Goal: Task Accomplishment & Management: Use online tool/utility

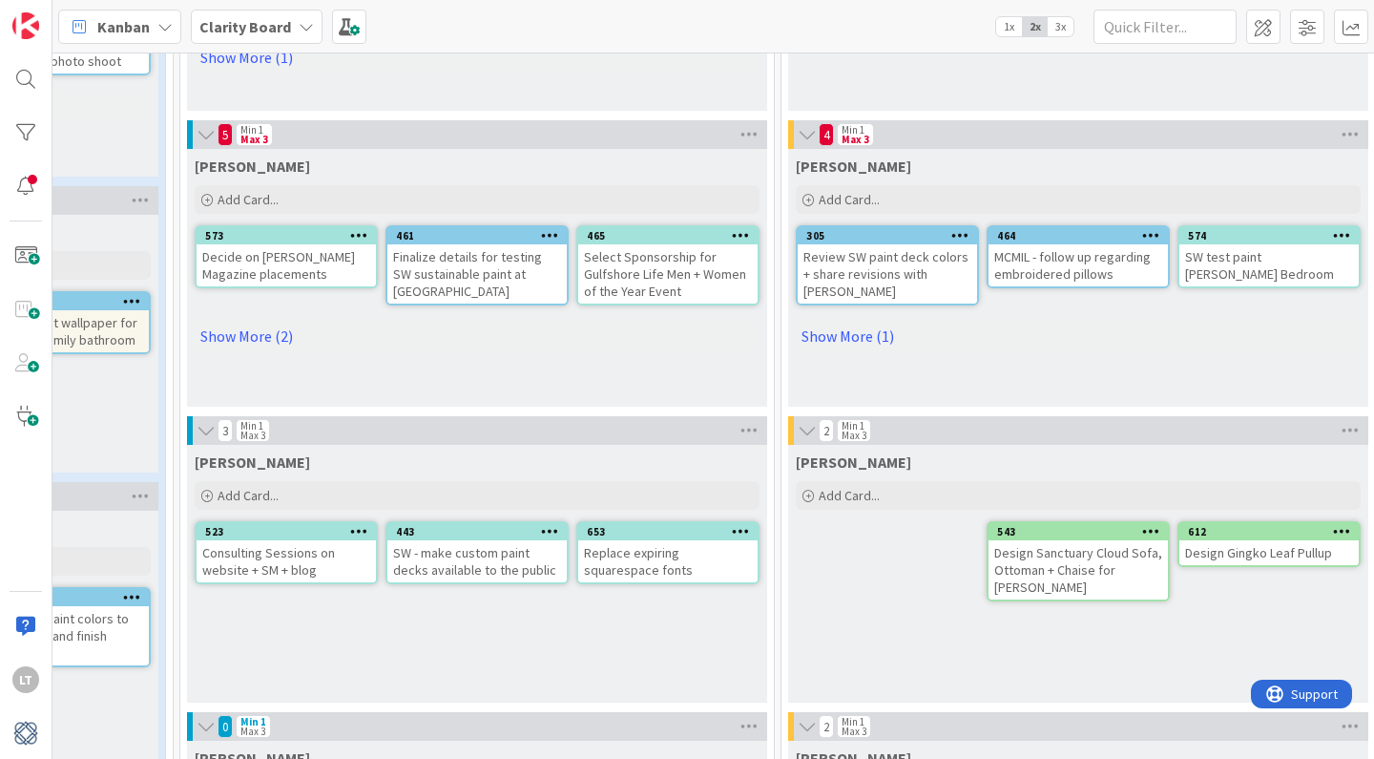
scroll to position [622, 878]
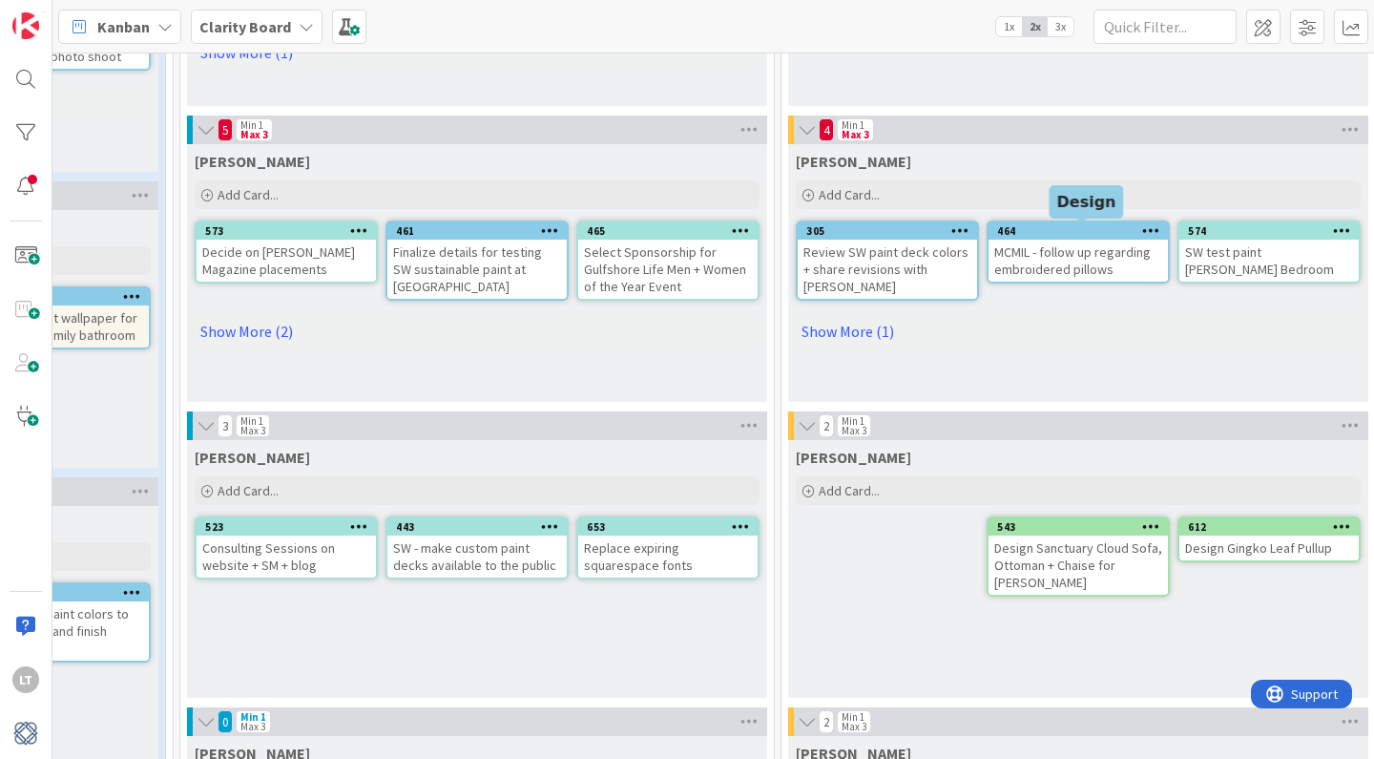
click at [1090, 233] on div "464" at bounding box center [1082, 230] width 171 height 13
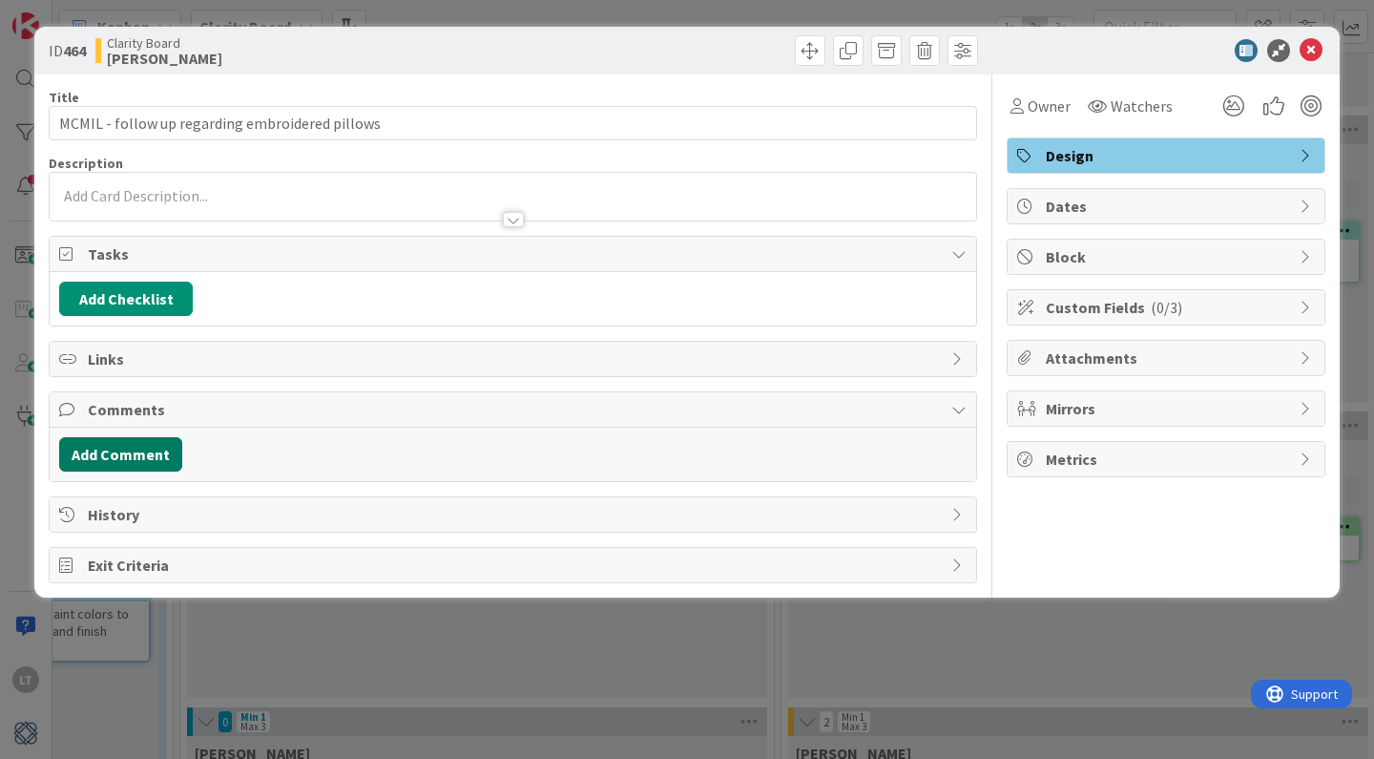
click at [133, 450] on button "Add Comment" at bounding box center [120, 454] width 123 height 34
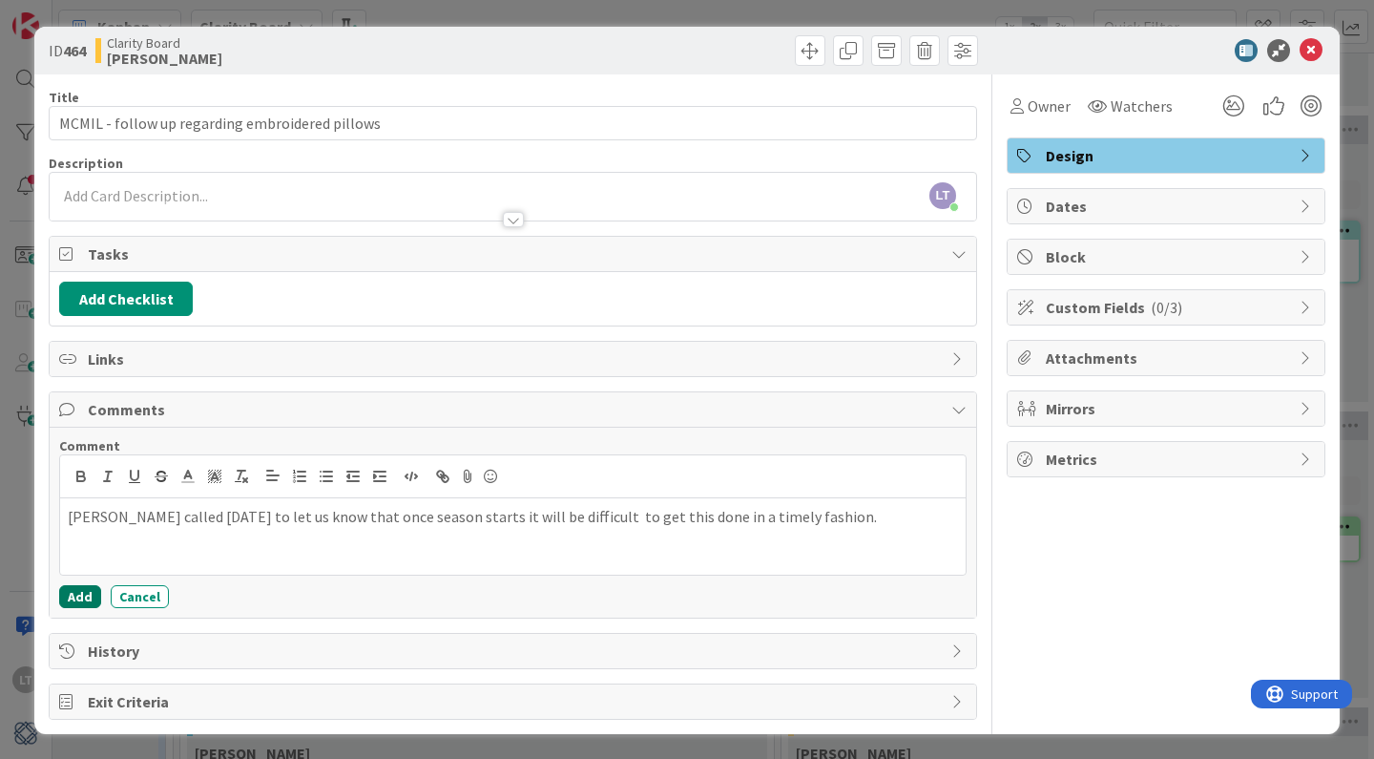
click at [88, 600] on button "Add" at bounding box center [80, 596] width 42 height 23
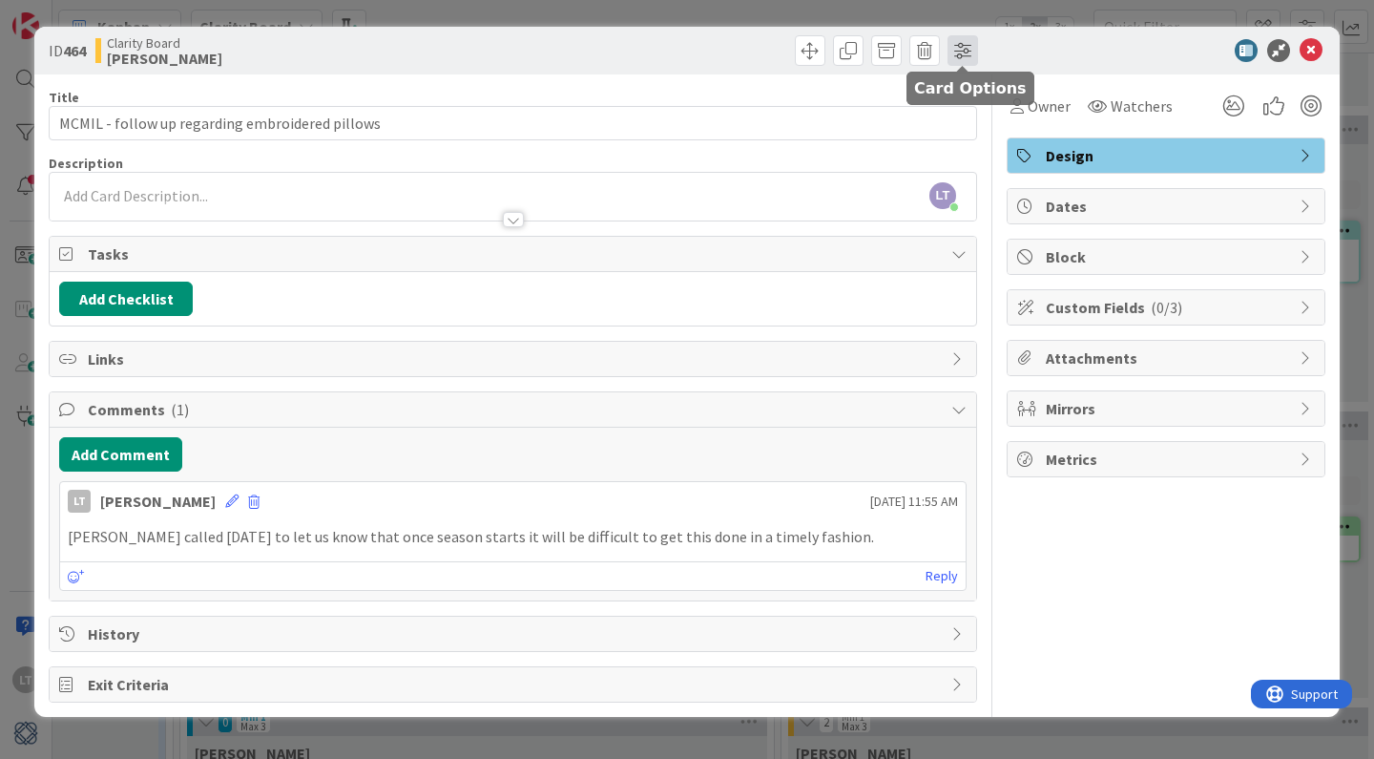
click at [954, 48] on span at bounding box center [963, 50] width 31 height 31
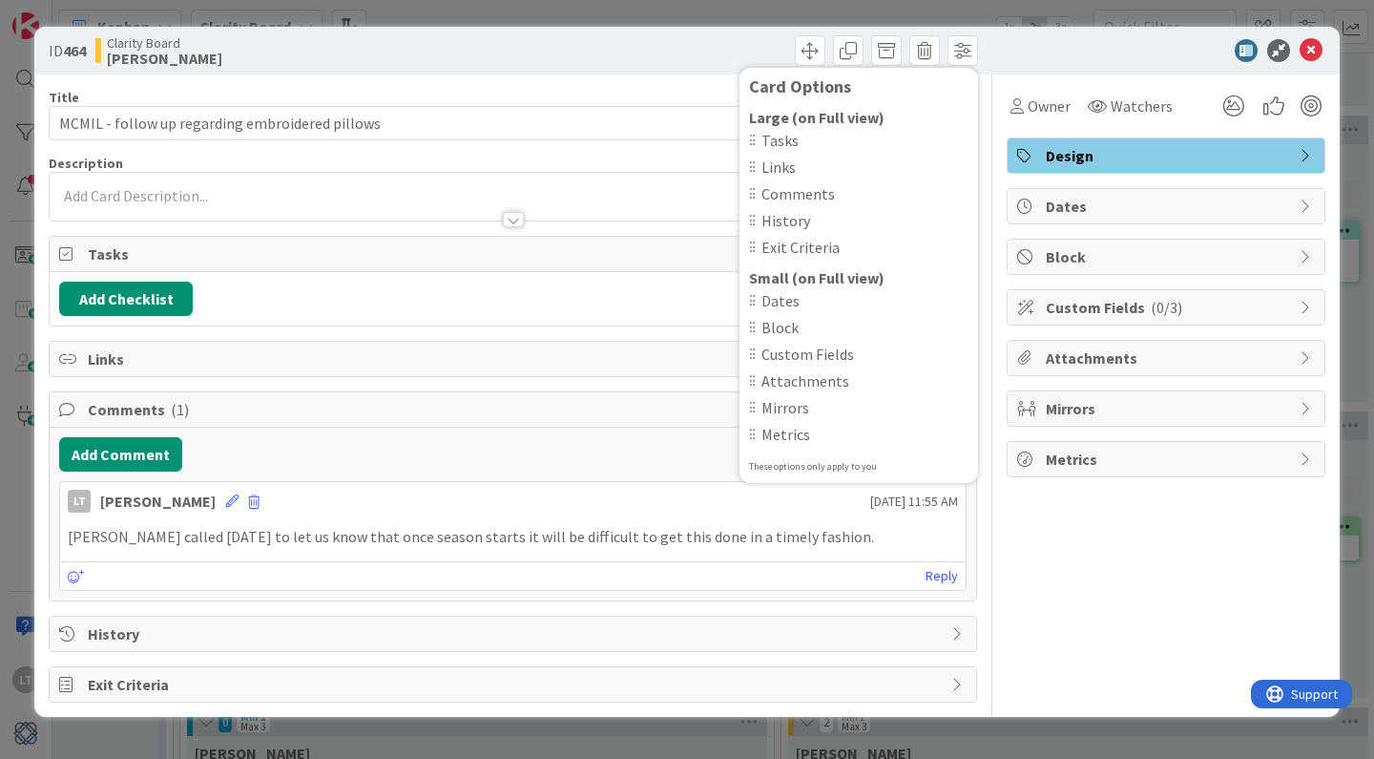
click at [608, 57] on div "Card Options Large (on Full view) Tasks Links Comments History Exit Criteria Sm…" at bounding box center [748, 50] width 460 height 31
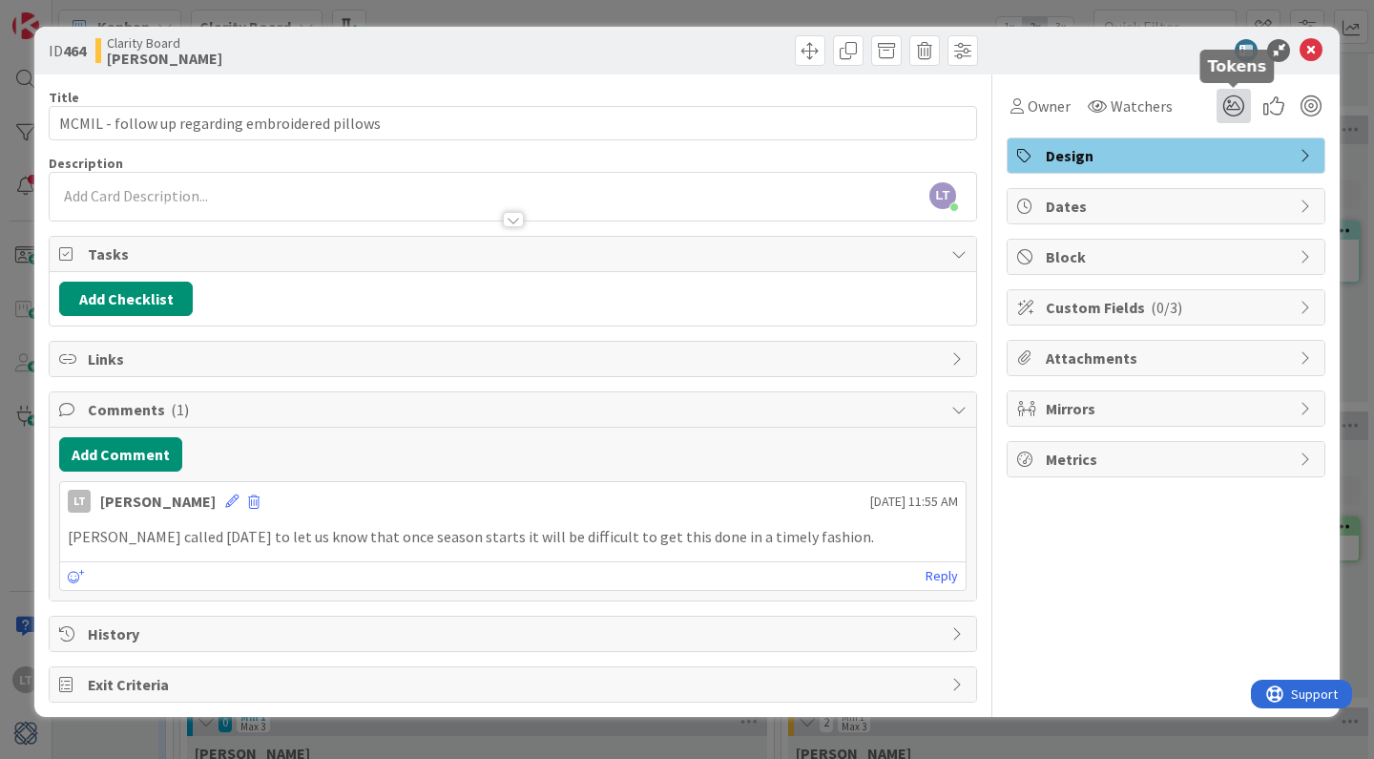
click at [1230, 107] on icon at bounding box center [1234, 106] width 34 height 34
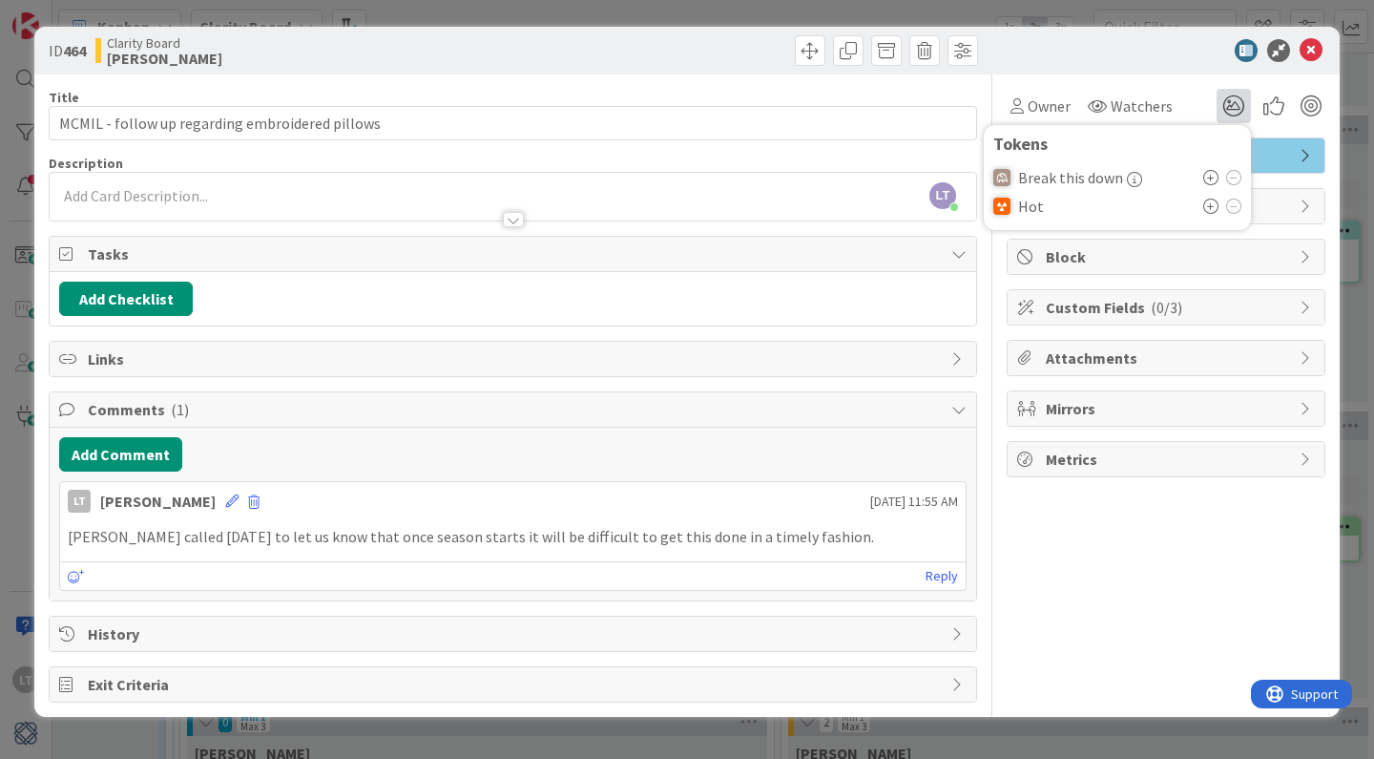
click at [1209, 207] on icon at bounding box center [1210, 206] width 15 height 15
click at [1309, 50] on icon at bounding box center [1311, 50] width 23 height 23
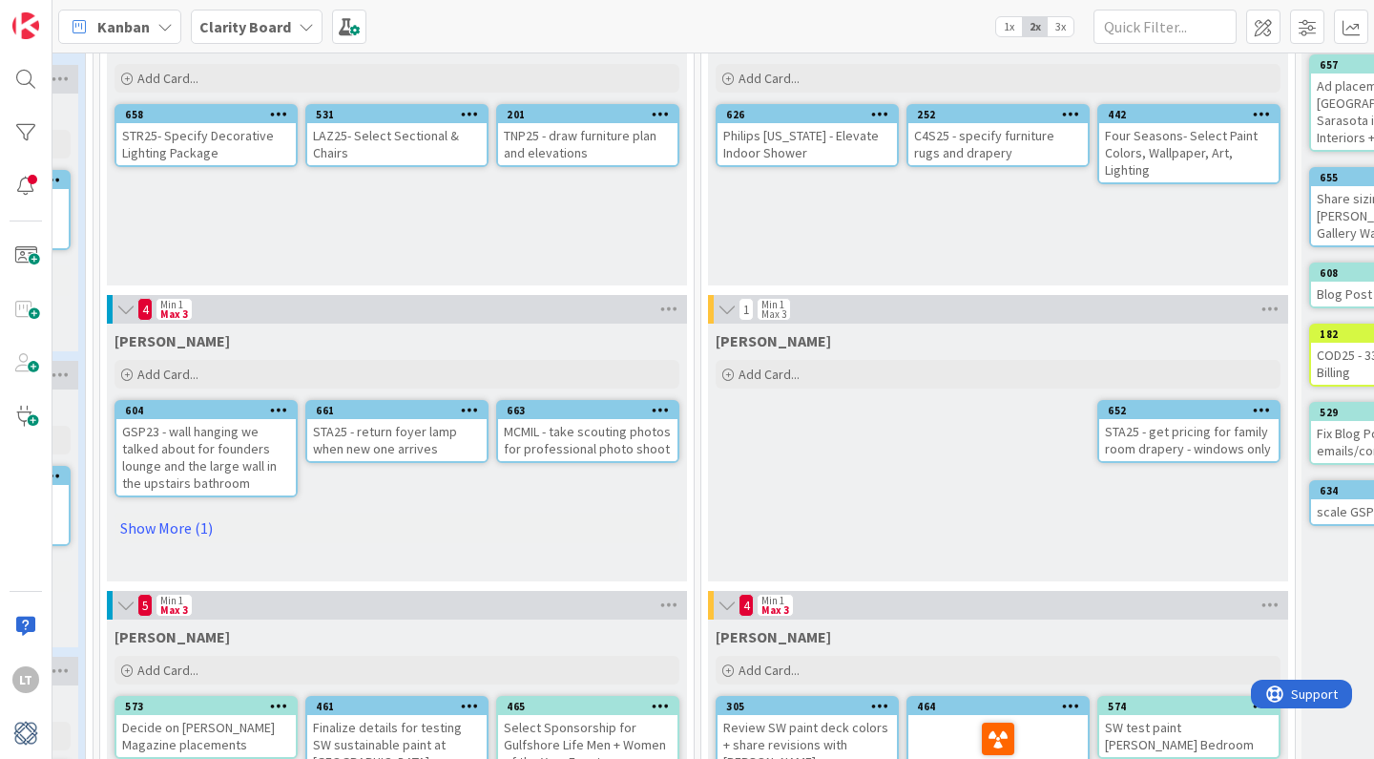
scroll to position [147, 955]
click at [165, 526] on link "Show More (1)" at bounding box center [399, 527] width 565 height 31
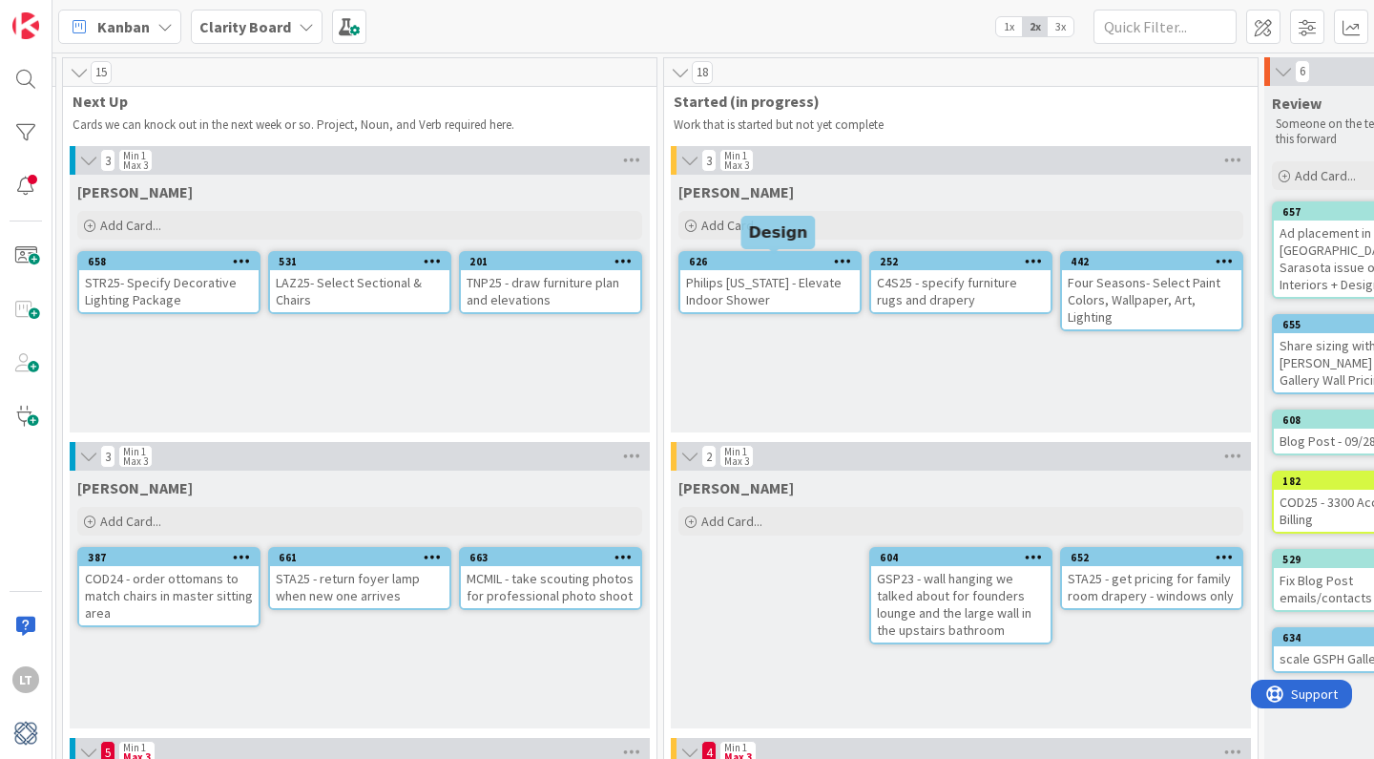
scroll to position [0, 995]
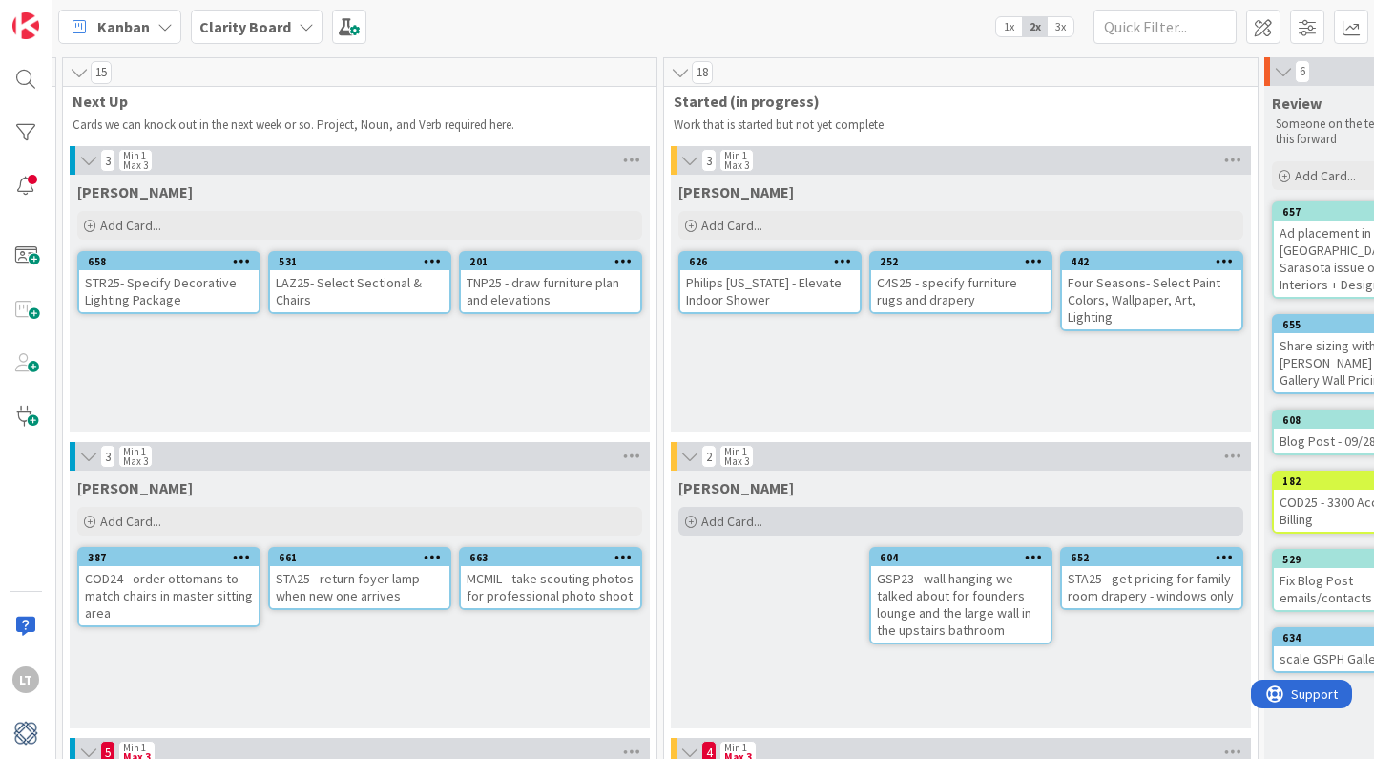
click at [862, 516] on div "Add Card..." at bounding box center [961, 521] width 565 height 29
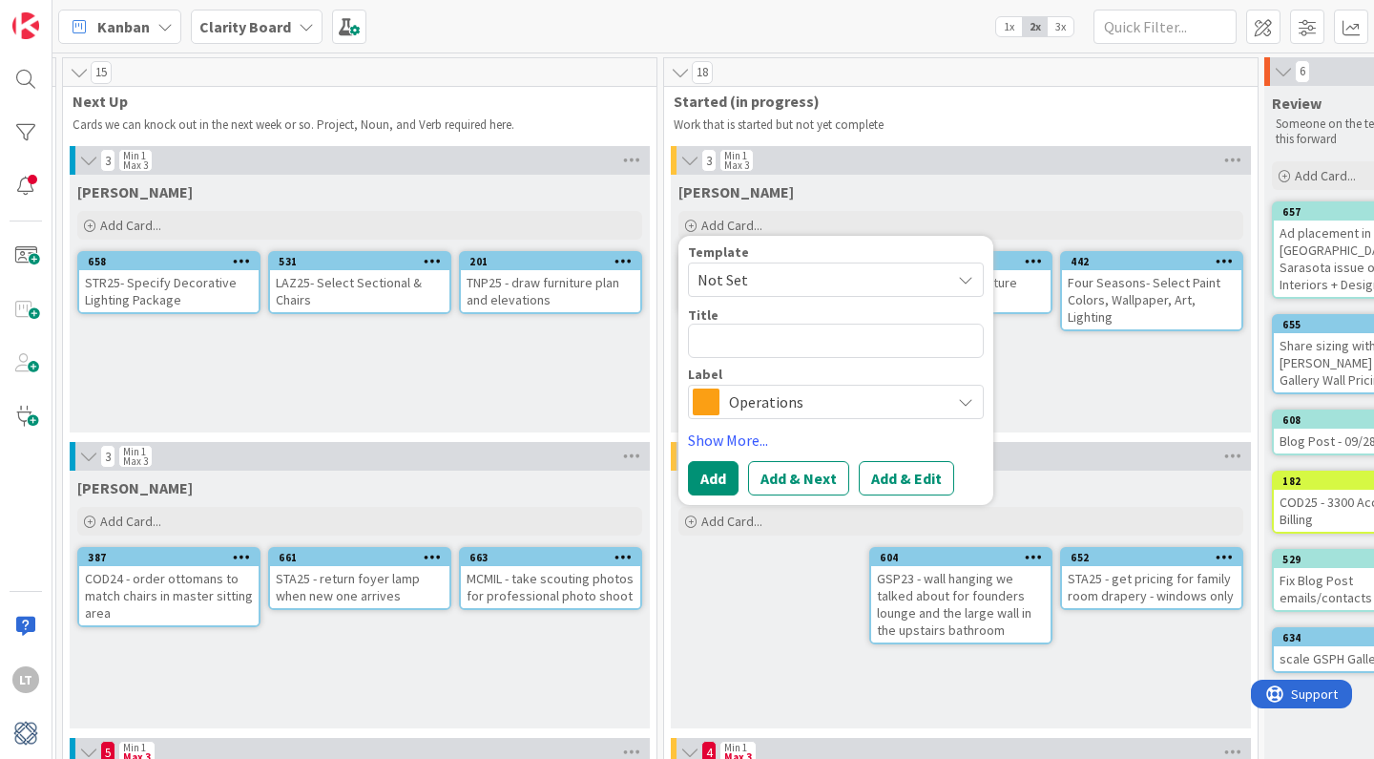
type textarea "x"
type textarea "O"
type textarea "x"
type textarea "Or"
type textarea "x"
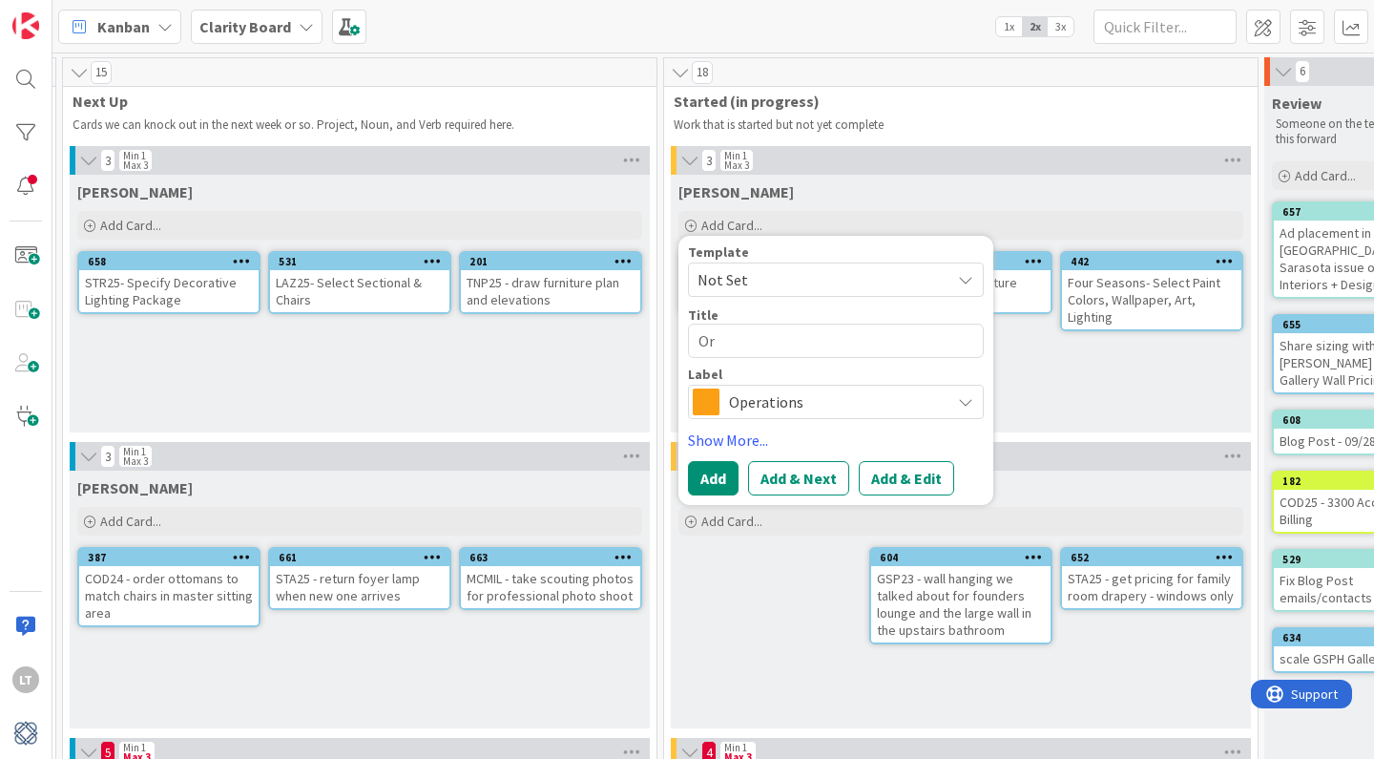
type textarea "Ord"
type textarea "x"
type textarea "Orde"
type textarea "x"
type textarea "Order"
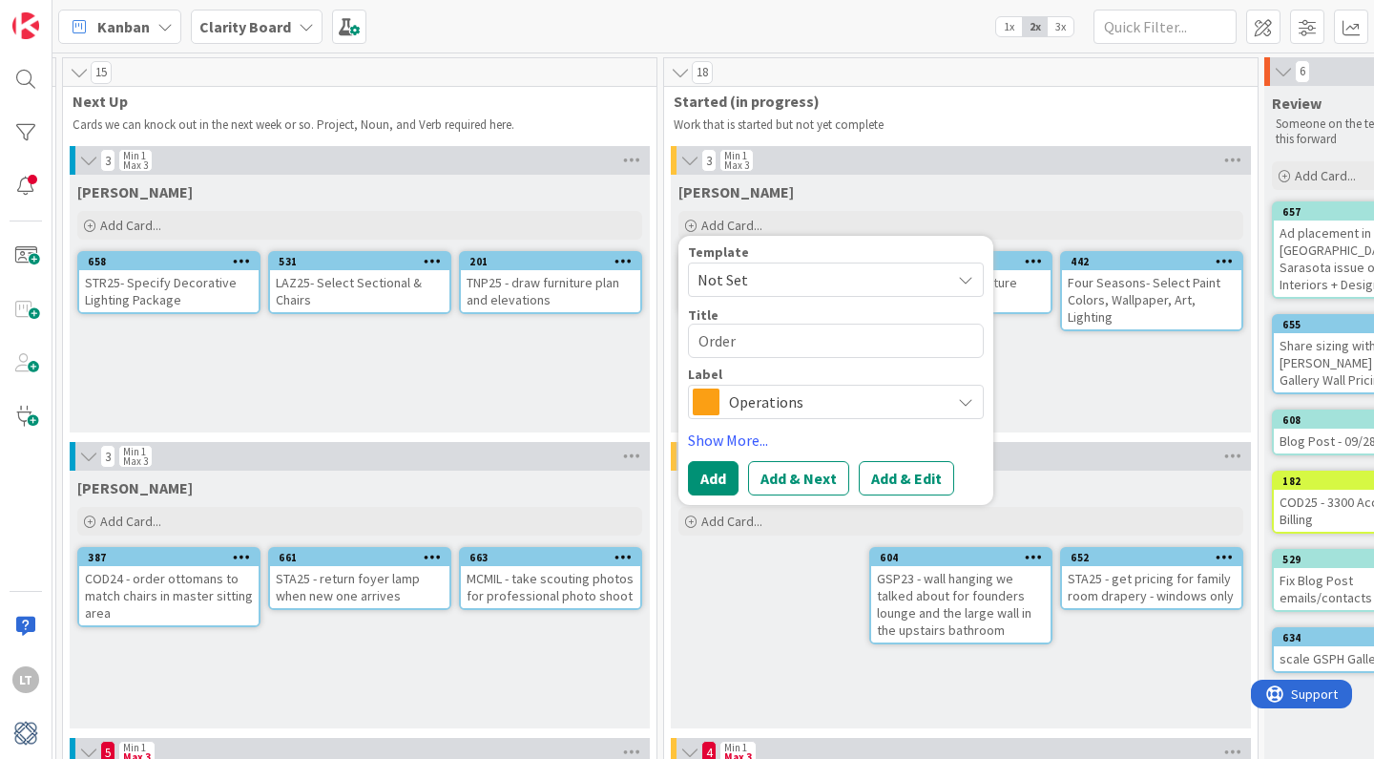
type textarea "x"
type textarea "Order"
type textarea "x"
type textarea "Order s"
type textarea "x"
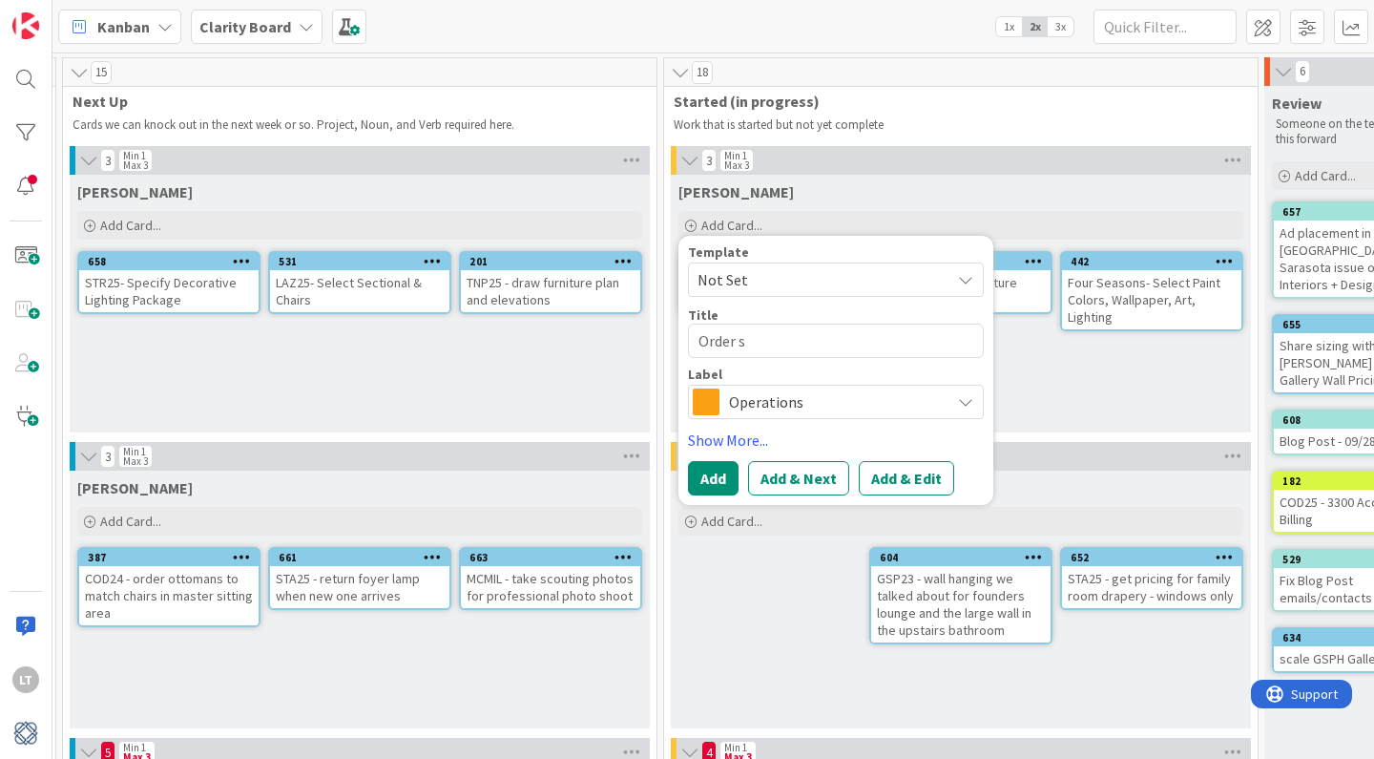
type textarea "Order"
type textarea "x"
type textarea "Order S"
type textarea "x"
type textarea "Order Sa"
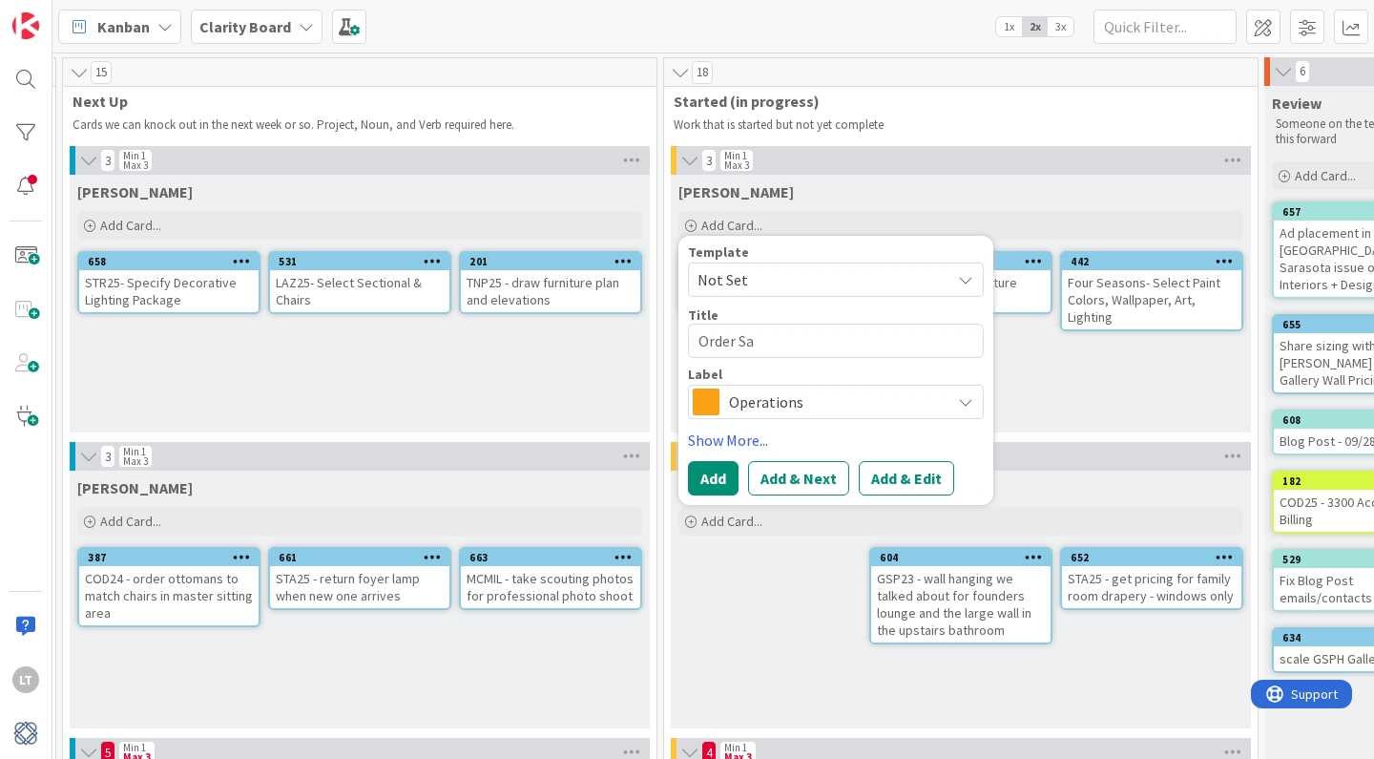
type textarea "x"
type textarea "Order [PERSON_NAME]"
type textarea "x"
type textarea "Order Samu"
type textarea "x"
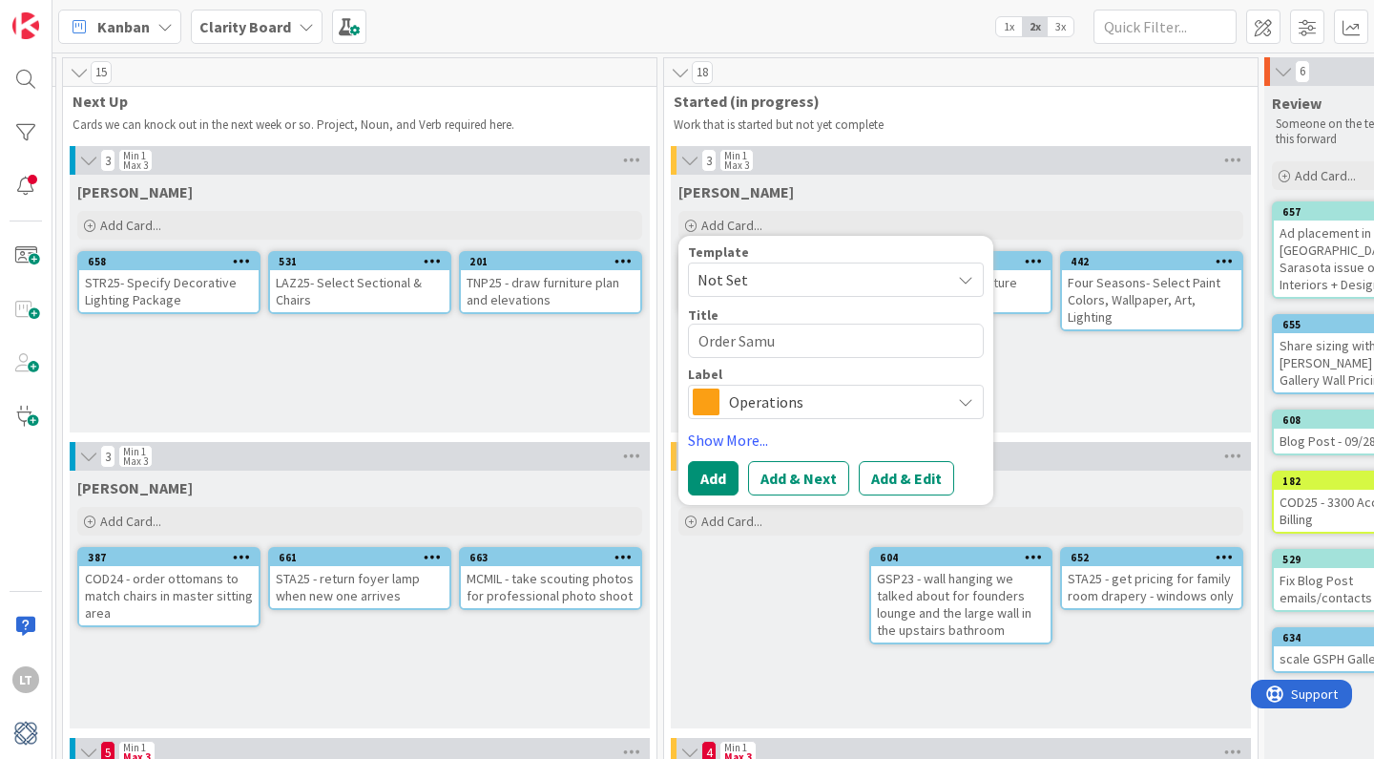
type textarea "Order Samue"
type textarea "x"
type textarea "Order [PERSON_NAME]"
type textarea "x"
type textarea "Order [PERSON_NAME]"
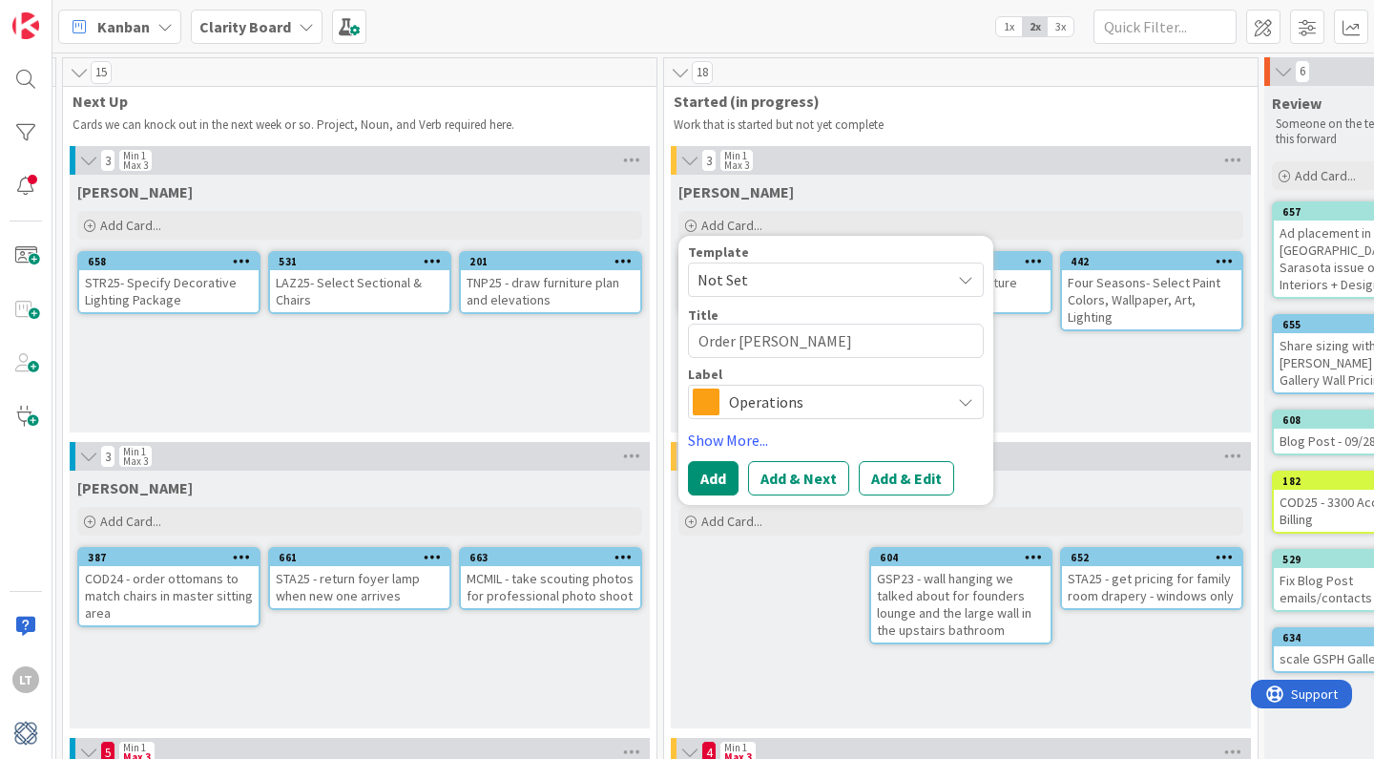
type textarea "x"
type textarea "Order [PERSON_NAME] &"
type textarea "x"
type textarea "Order [PERSON_NAME] &"
type textarea "x"
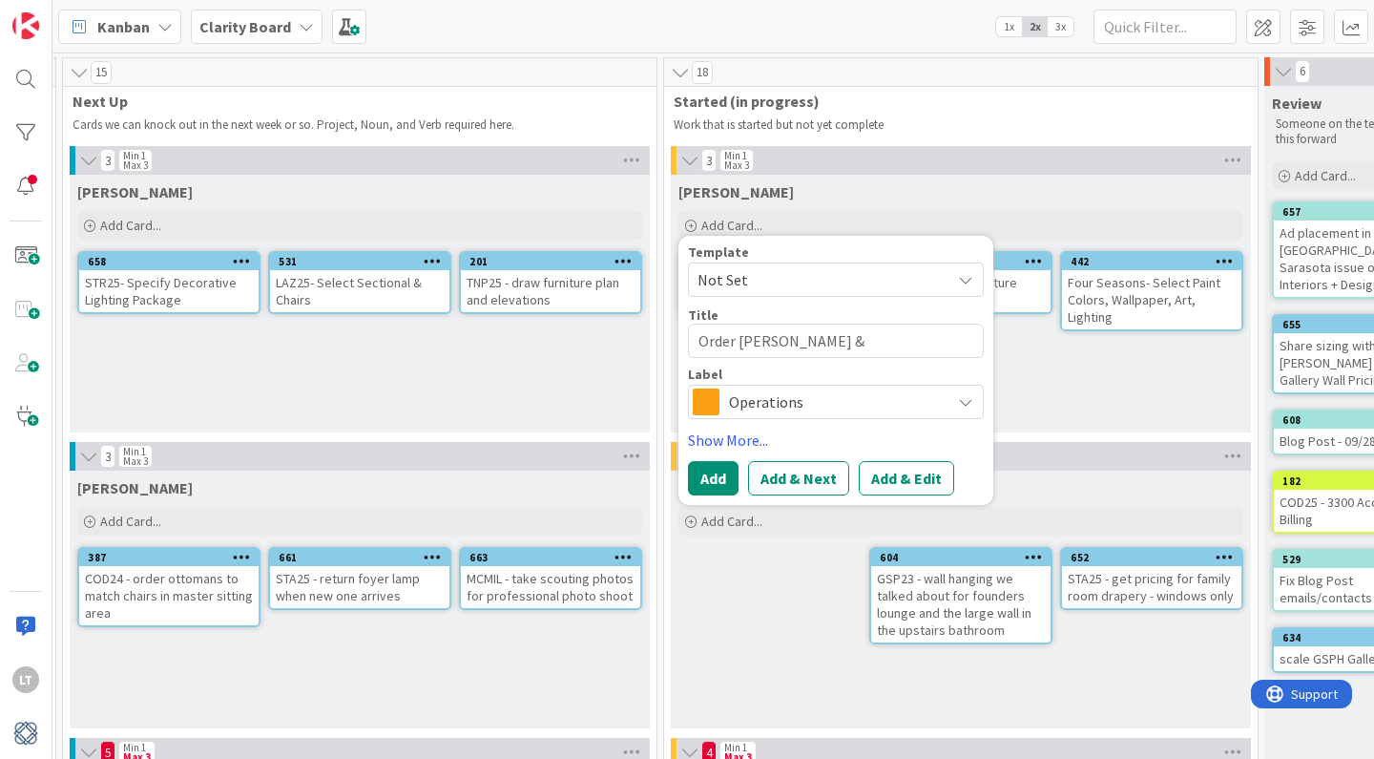
type textarea "Order [PERSON_NAME] & s"
type textarea "x"
type textarea "Order [PERSON_NAME] &"
type textarea "x"
type textarea "Order [PERSON_NAME] & S"
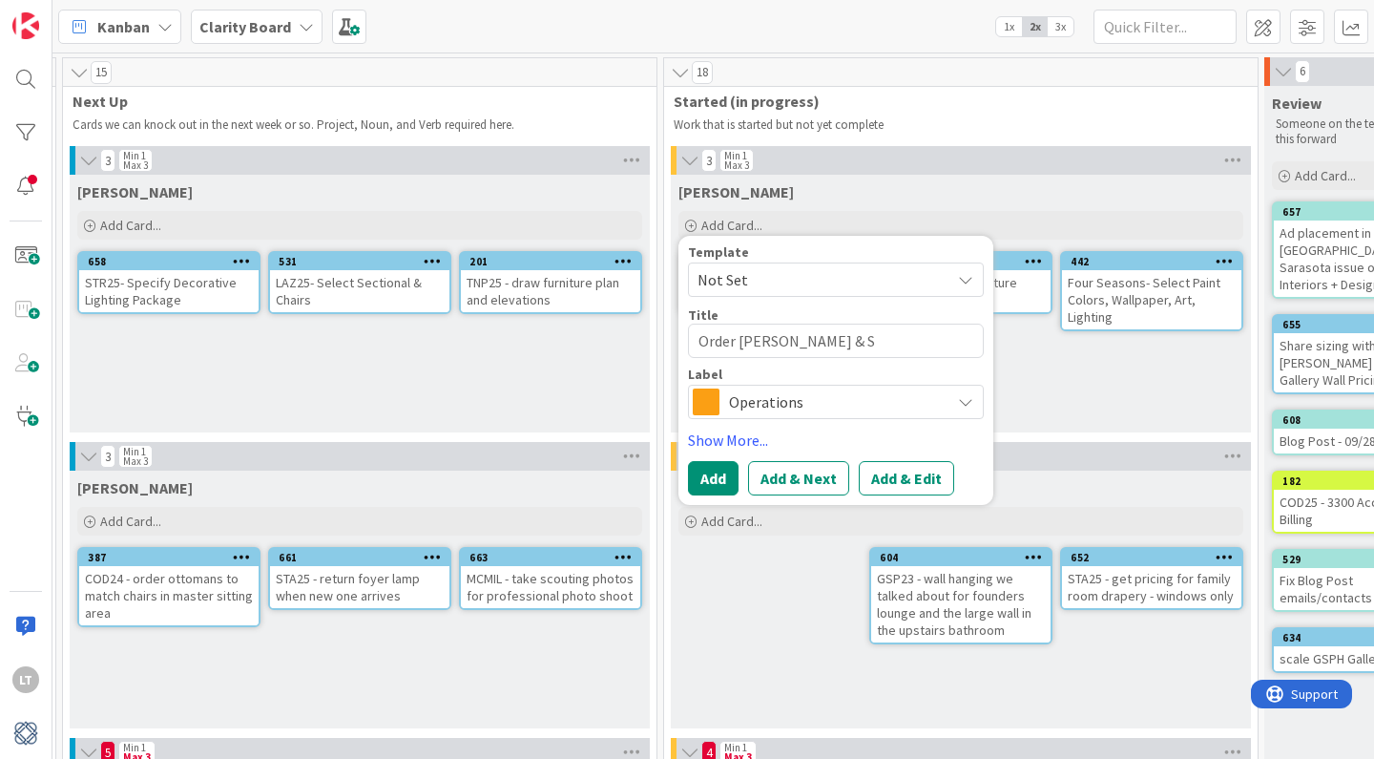
type textarea "x"
type textarea "Order [PERSON_NAME] & So"
type textarea "x"
type textarea "Order [PERSON_NAME] & Son"
type textarea "x"
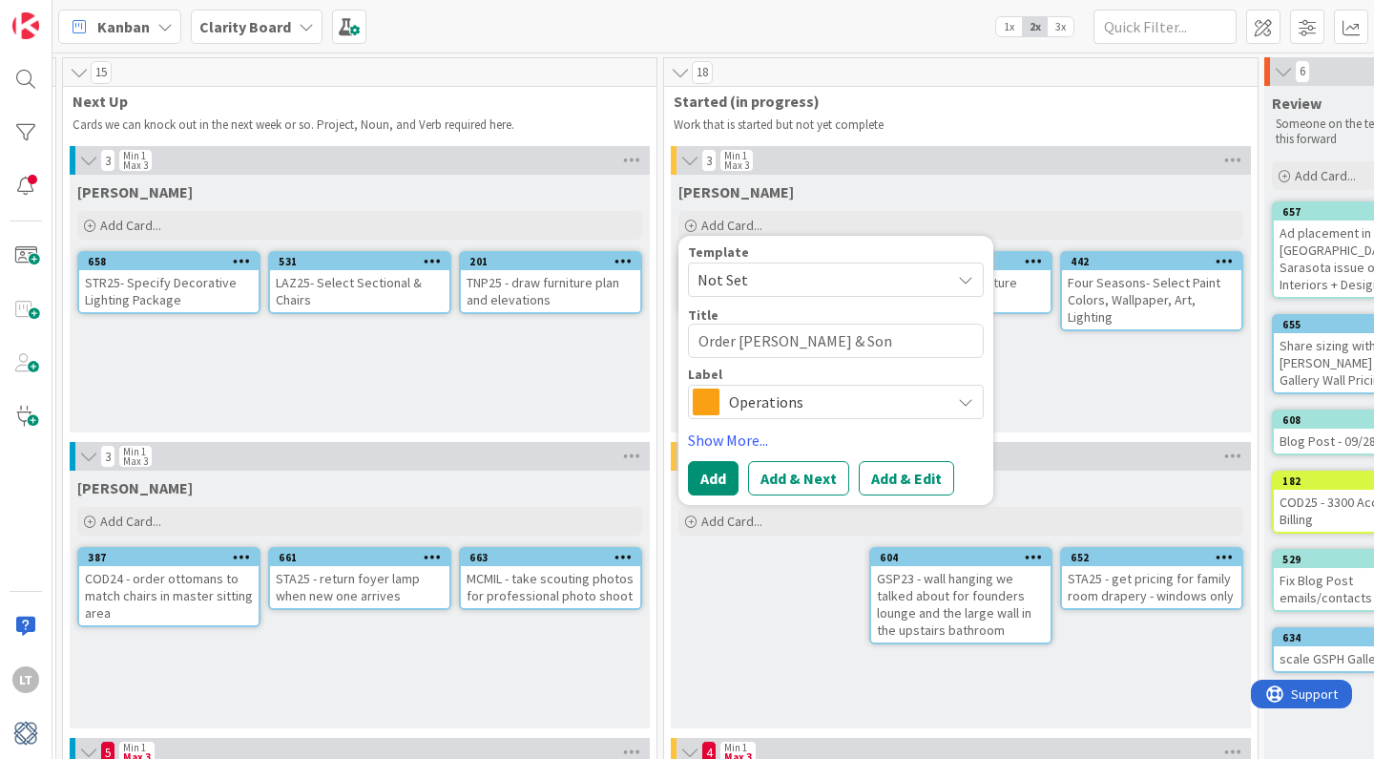
type textarea "Order [PERSON_NAME] & Sons"
type textarea "x"
type textarea "Order [PERSON_NAME] & Sons"
type textarea "x"
type textarea "Order [PERSON_NAME] & Sons s"
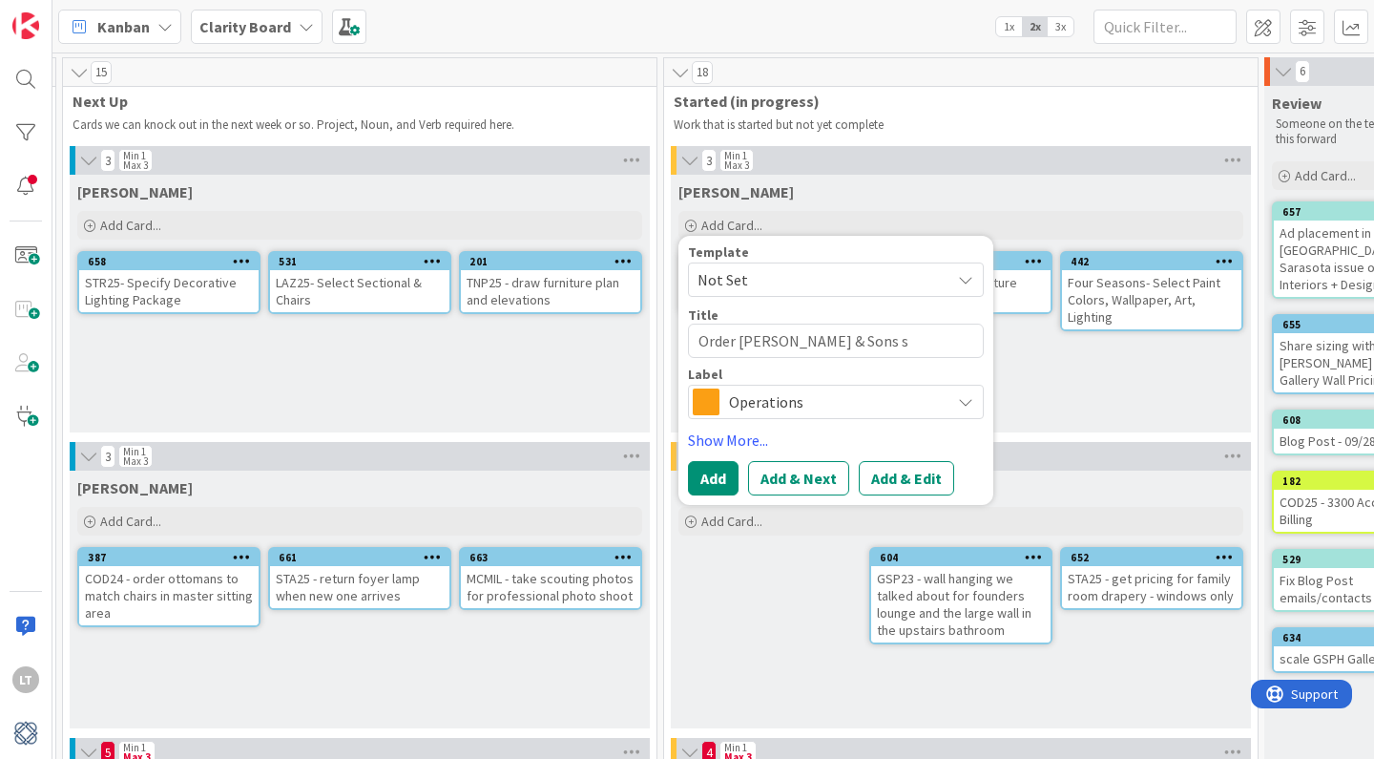
type textarea "x"
type textarea "Order [PERSON_NAME] & Sons sa"
type textarea "x"
type textarea "Order [PERSON_NAME] & Sons [PERSON_NAME]"
type textarea "x"
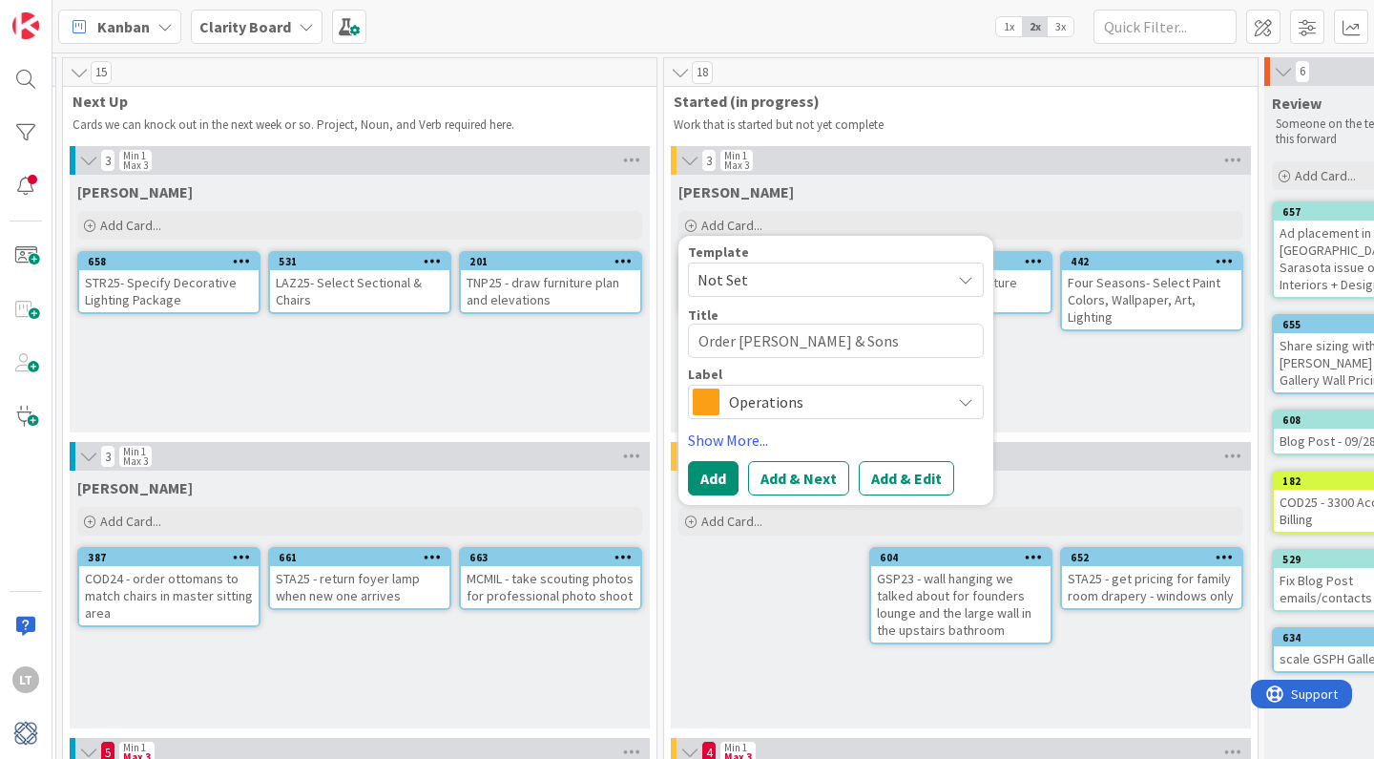
type textarea "Order [PERSON_NAME] & Sons samp"
type textarea "x"
type textarea "Order [PERSON_NAME] & Sons sampl"
type textarea "x"
type textarea "Order [PERSON_NAME] & Sons sample"
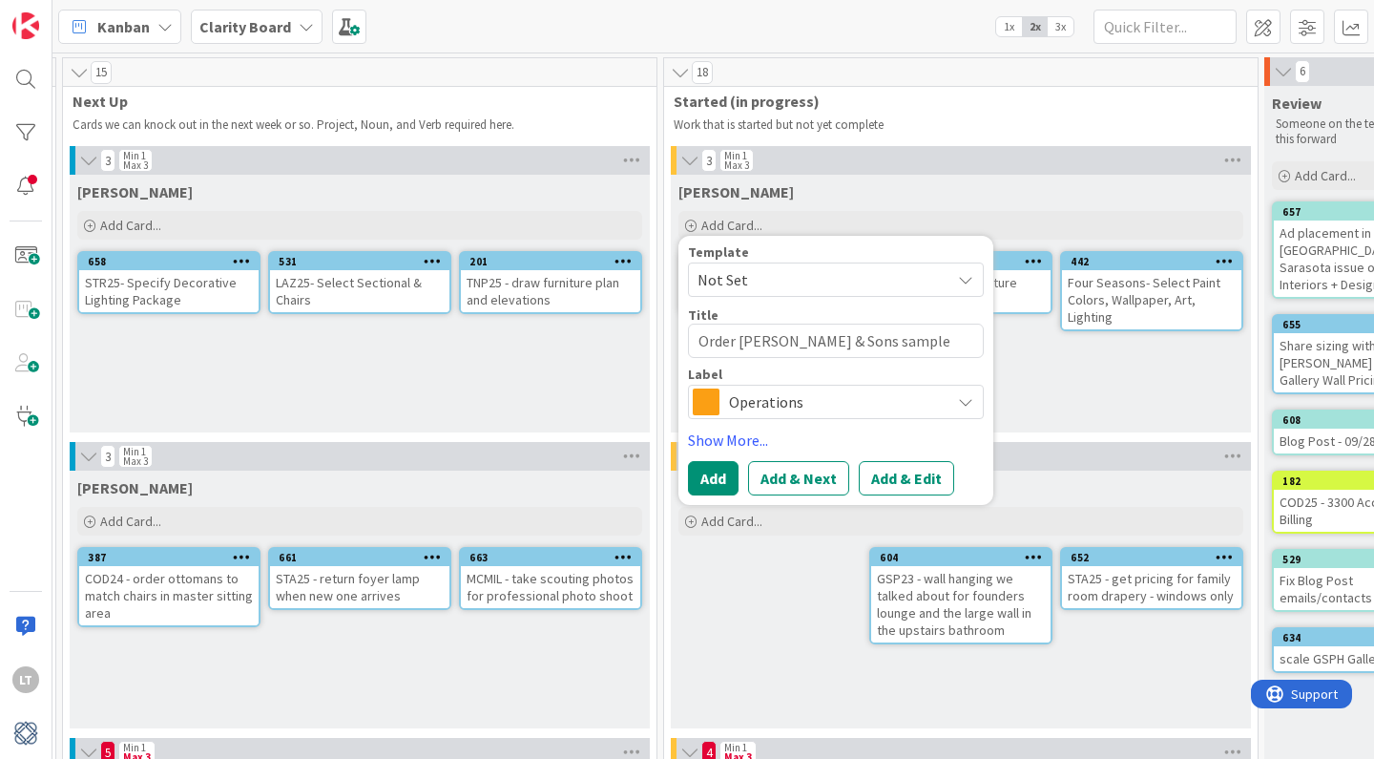
type textarea "x"
type textarea "Order [PERSON_NAME] & Sons samples"
type textarea "x"
type textarea "Order [PERSON_NAME] & Sons samples"
type textarea "x"
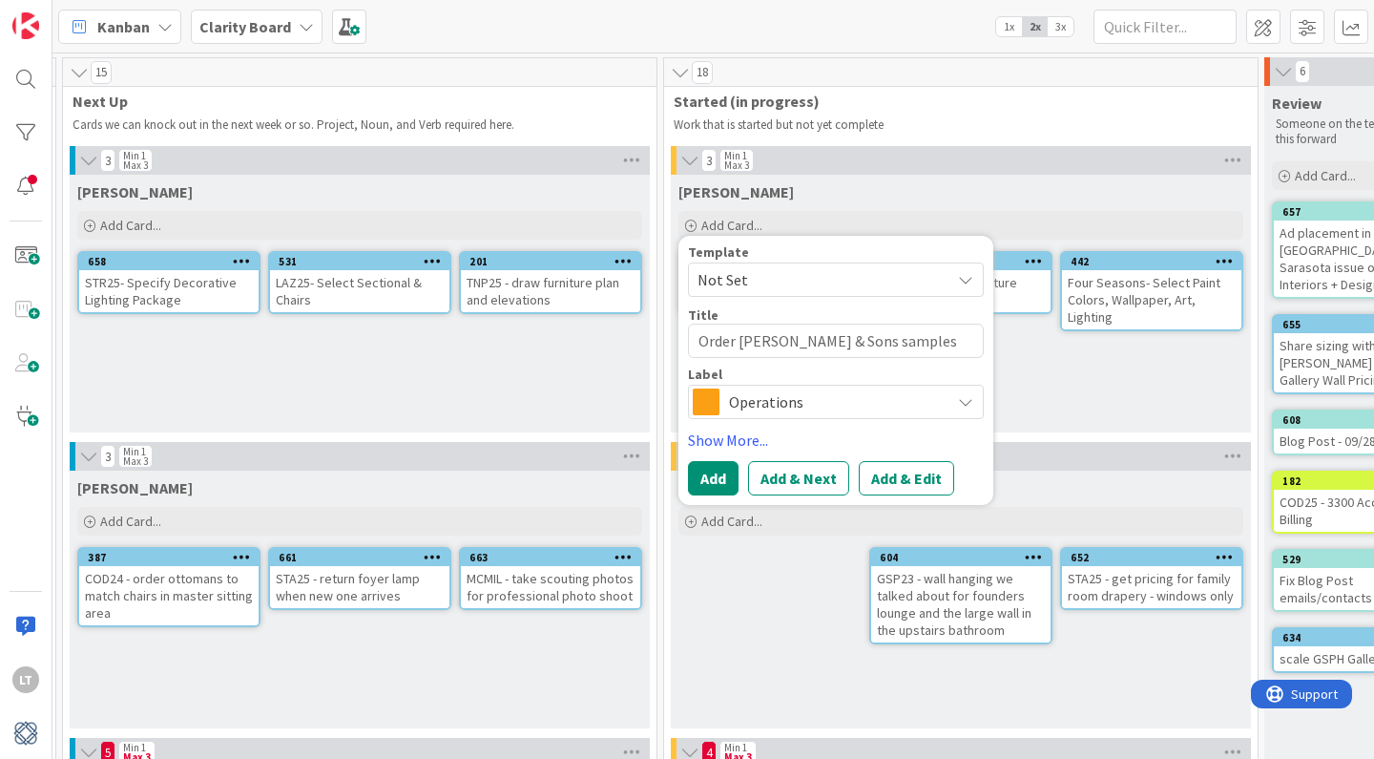
type textarea "Order [PERSON_NAME] & Sons samples"
type textarea "x"
type textarea "Order [PERSON_NAME] & Sons sample"
type textarea "x"
type textarea "Order [PERSON_NAME] & Sons sampl"
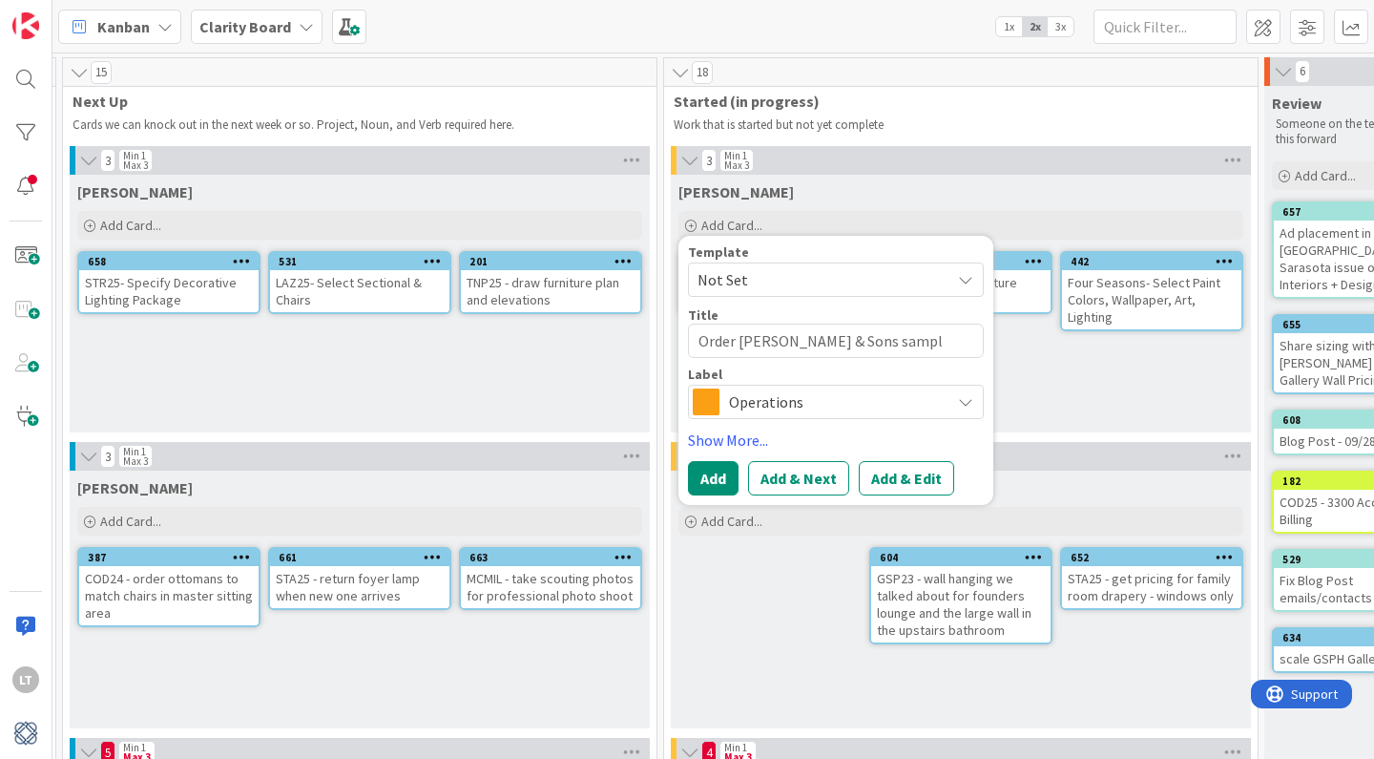
type textarea "x"
type textarea "Order [PERSON_NAME] & Sons samp"
type textarea "x"
type textarea "Order [PERSON_NAME] & Sons [PERSON_NAME]"
type textarea "x"
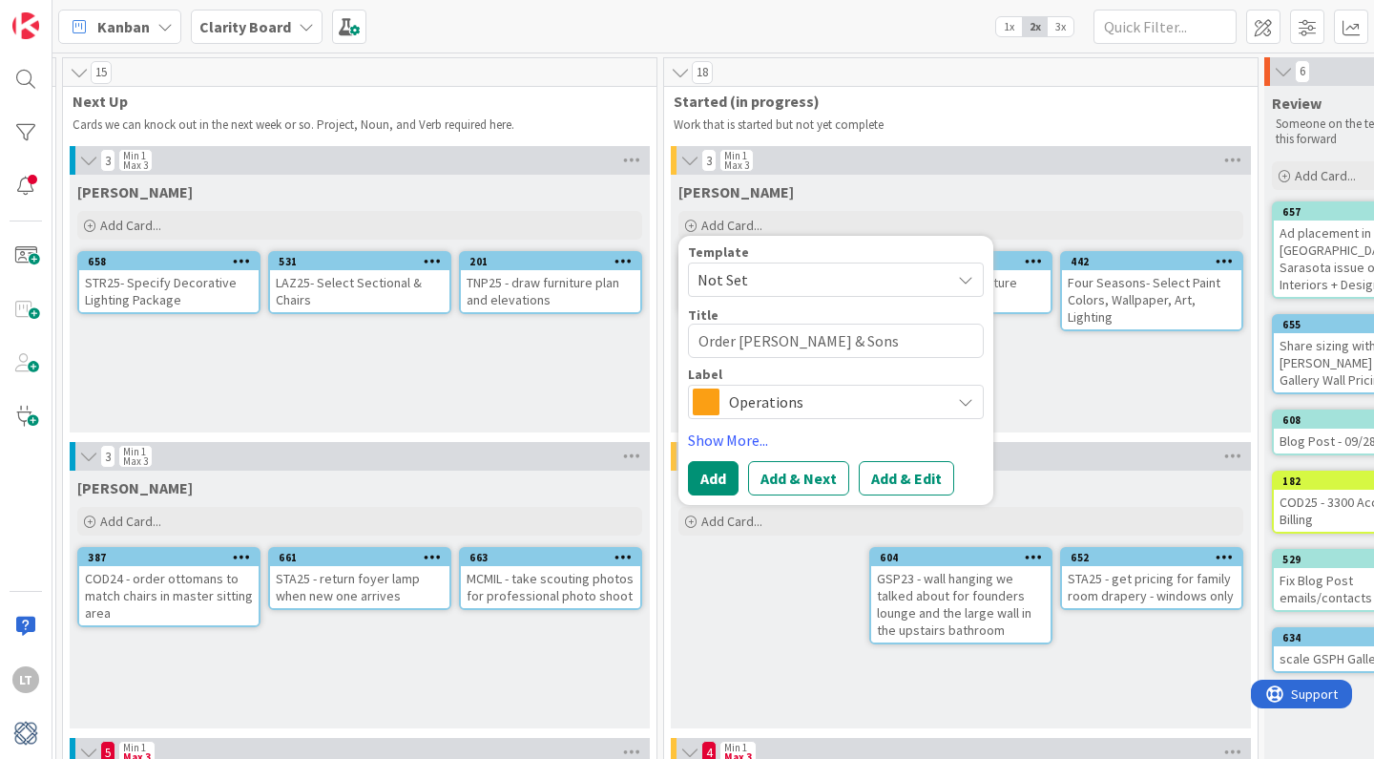
type textarea "Order [PERSON_NAME] & Sons sa"
type textarea "x"
type textarea "Order [PERSON_NAME] & Sons s"
type textarea "x"
type textarea "Order [PERSON_NAME] & Sons"
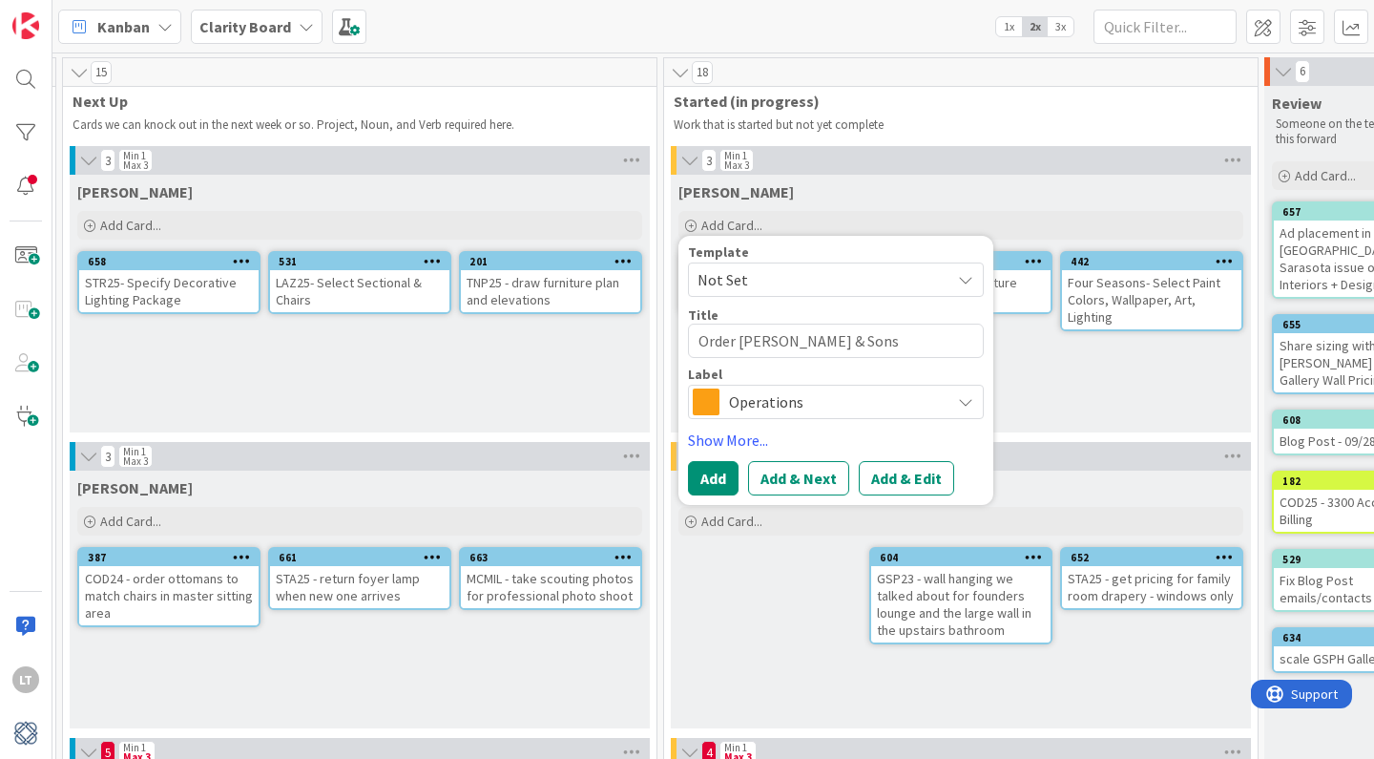
type textarea "x"
type textarea "Order [PERSON_NAME] & Sons t"
type textarea "x"
type textarea "Order [PERSON_NAME] & Sons ti"
type textarea "x"
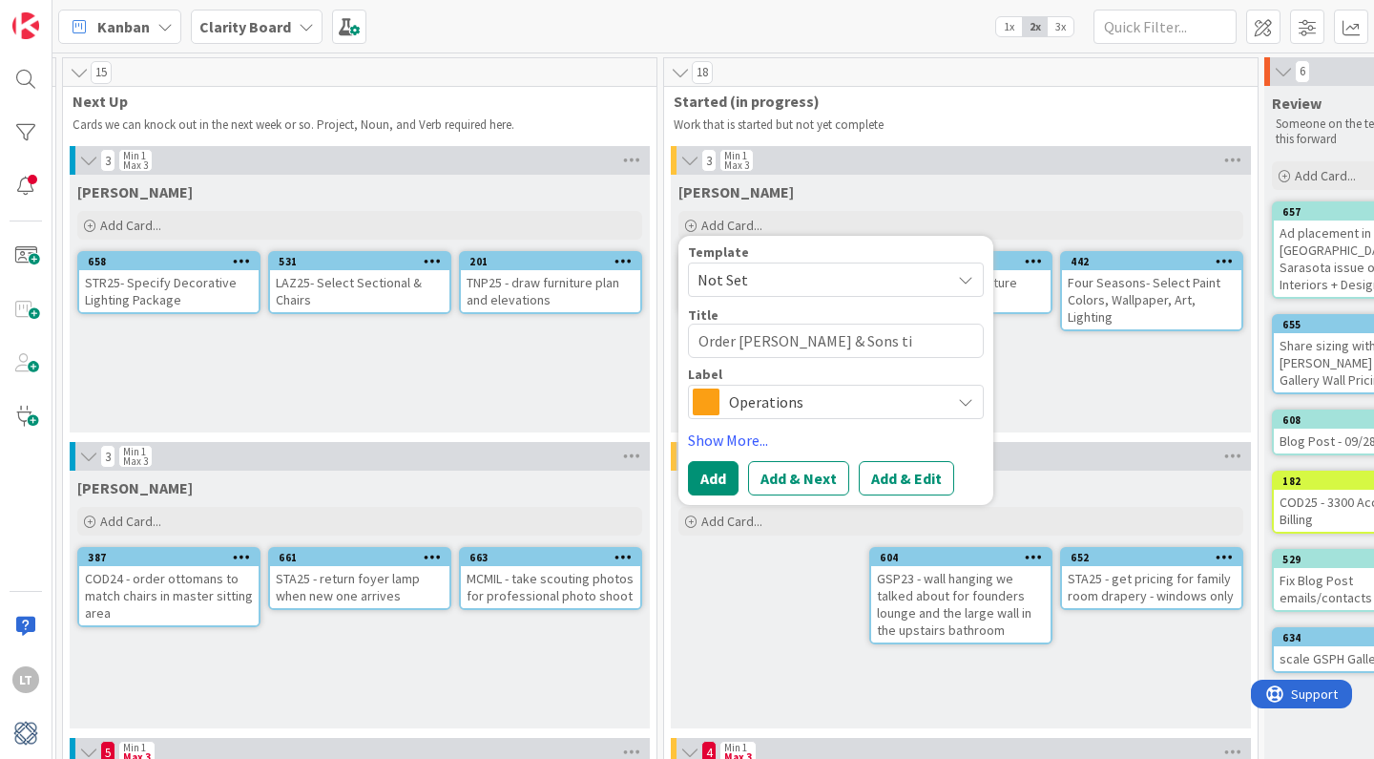
type textarea "Order [PERSON_NAME] & Sons [PERSON_NAME]"
type textarea "x"
type textarea "Order [PERSON_NAME] & Sons ti"
type textarea "x"
type textarea "Order [PERSON_NAME] & Sons t"
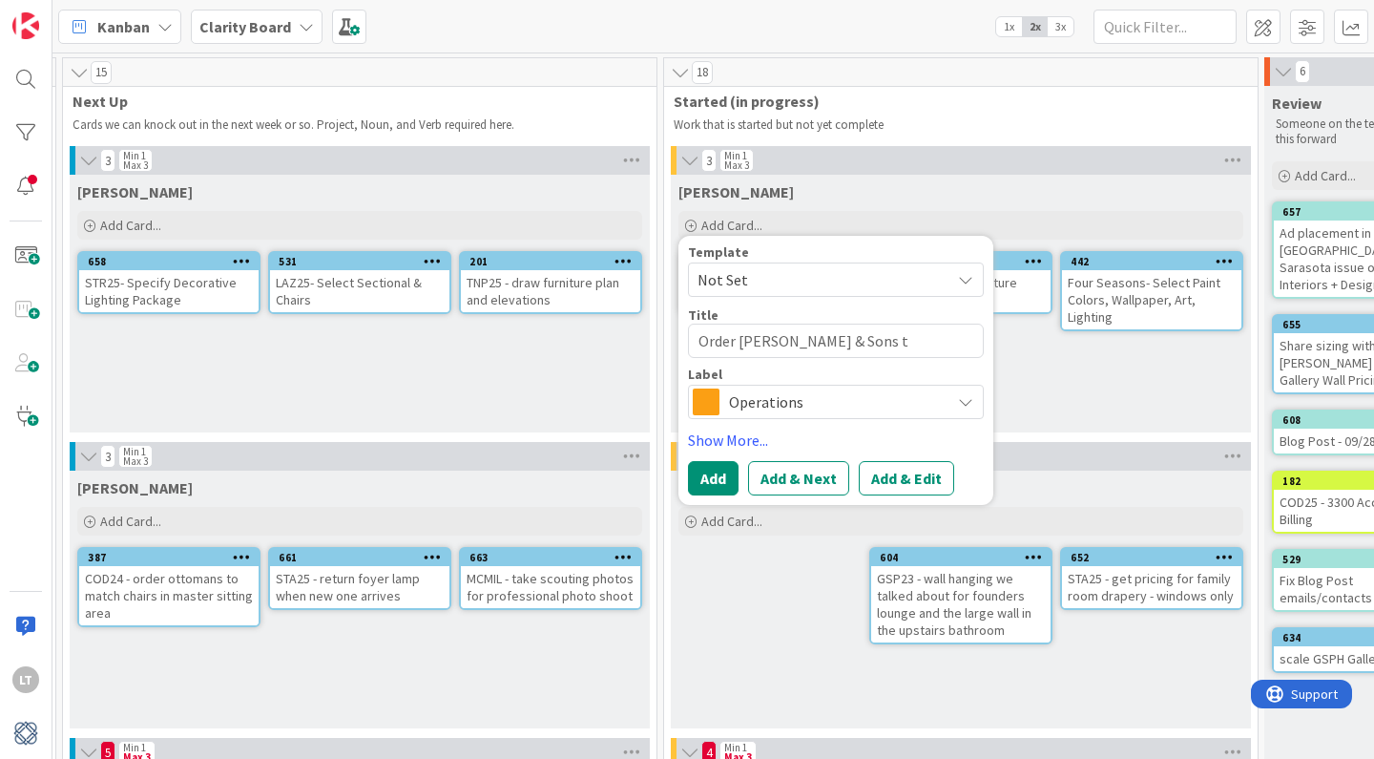
type textarea "x"
type textarea "Order [PERSON_NAME] & Sons tr"
type textarea "x"
type textarea "Order [PERSON_NAME] & Sons tri"
type textarea "x"
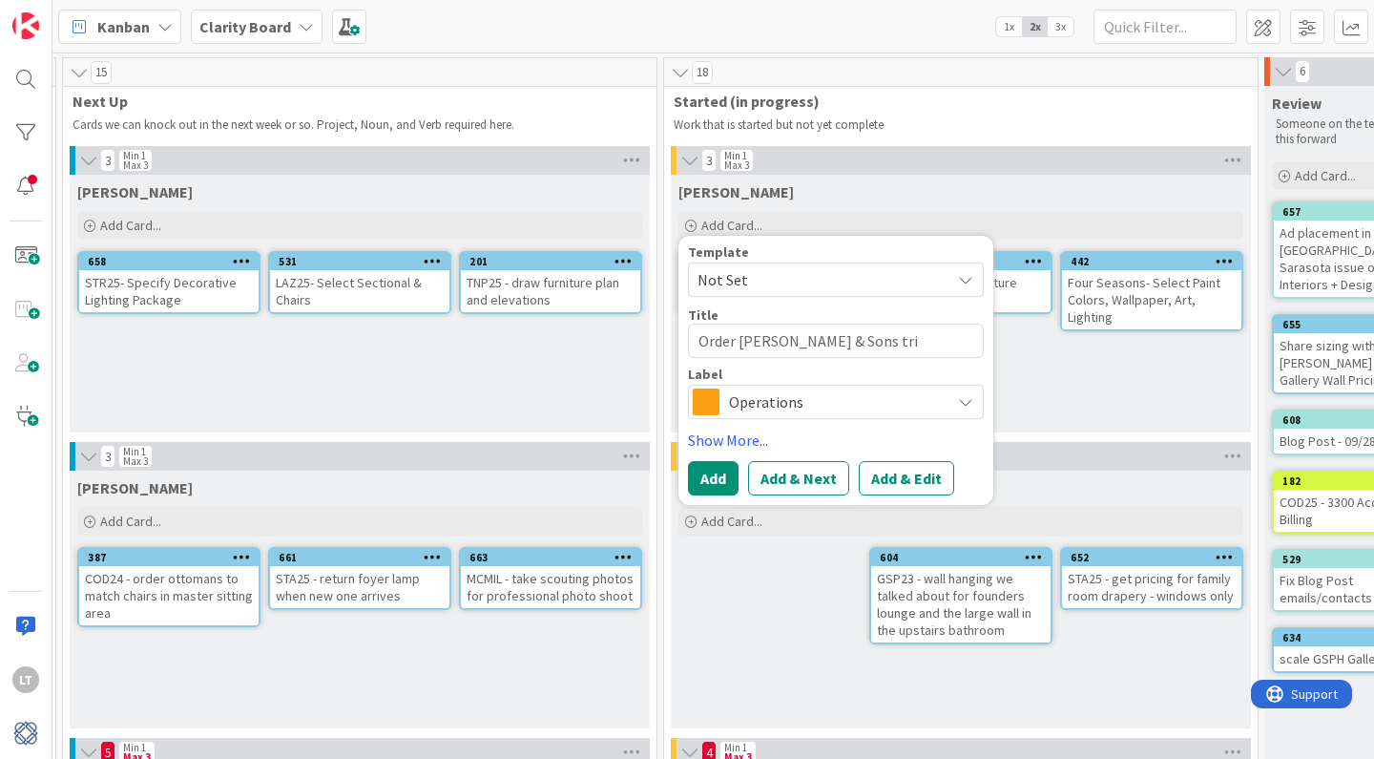
type textarea "Order [PERSON_NAME] & Sons trim"
type textarea "x"
type textarea "Order [PERSON_NAME] & Sons trim"
type textarea "x"
type textarea "Order [PERSON_NAME] & Sons trim s"
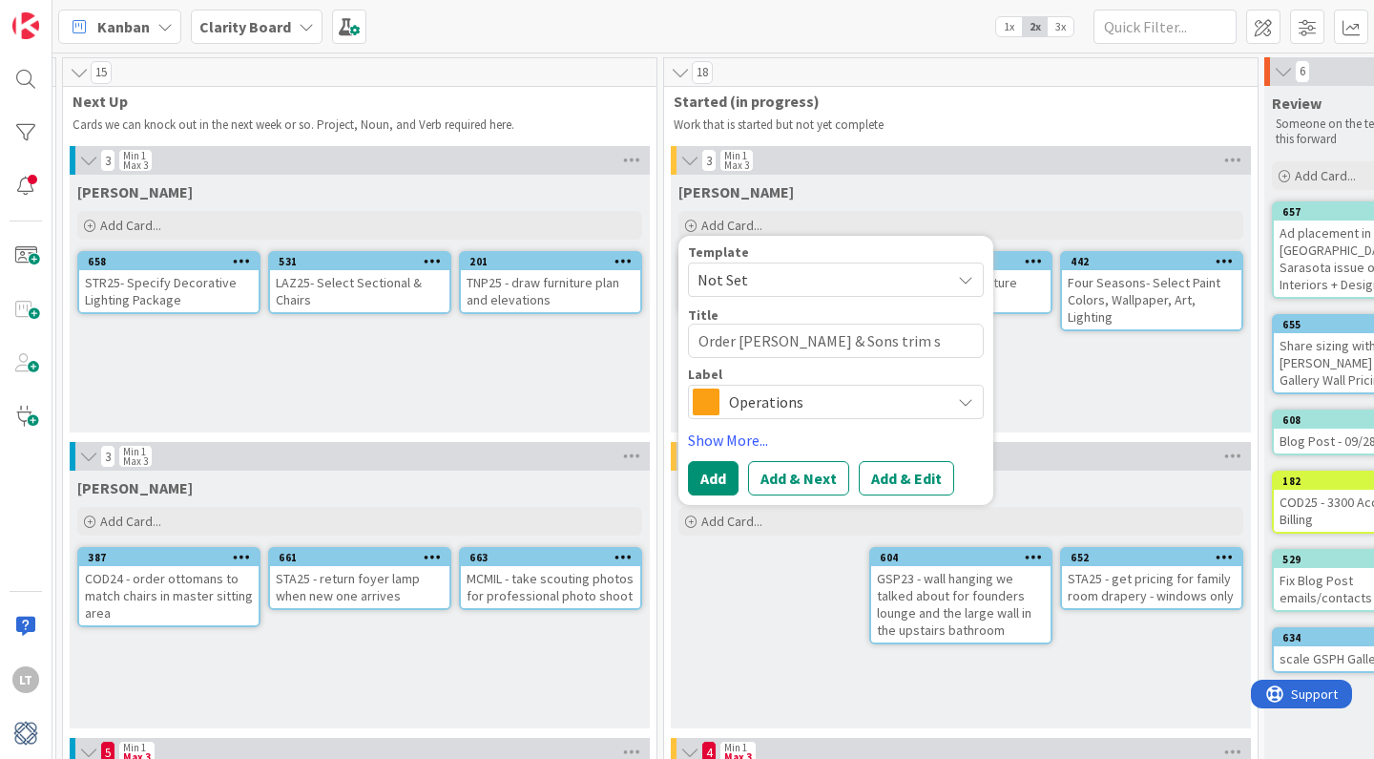
type textarea "x"
type textarea "Order [PERSON_NAME] & Sons trim sa"
type textarea "x"
type textarea "Order [PERSON_NAME] & Sons trim [PERSON_NAME]"
type textarea "x"
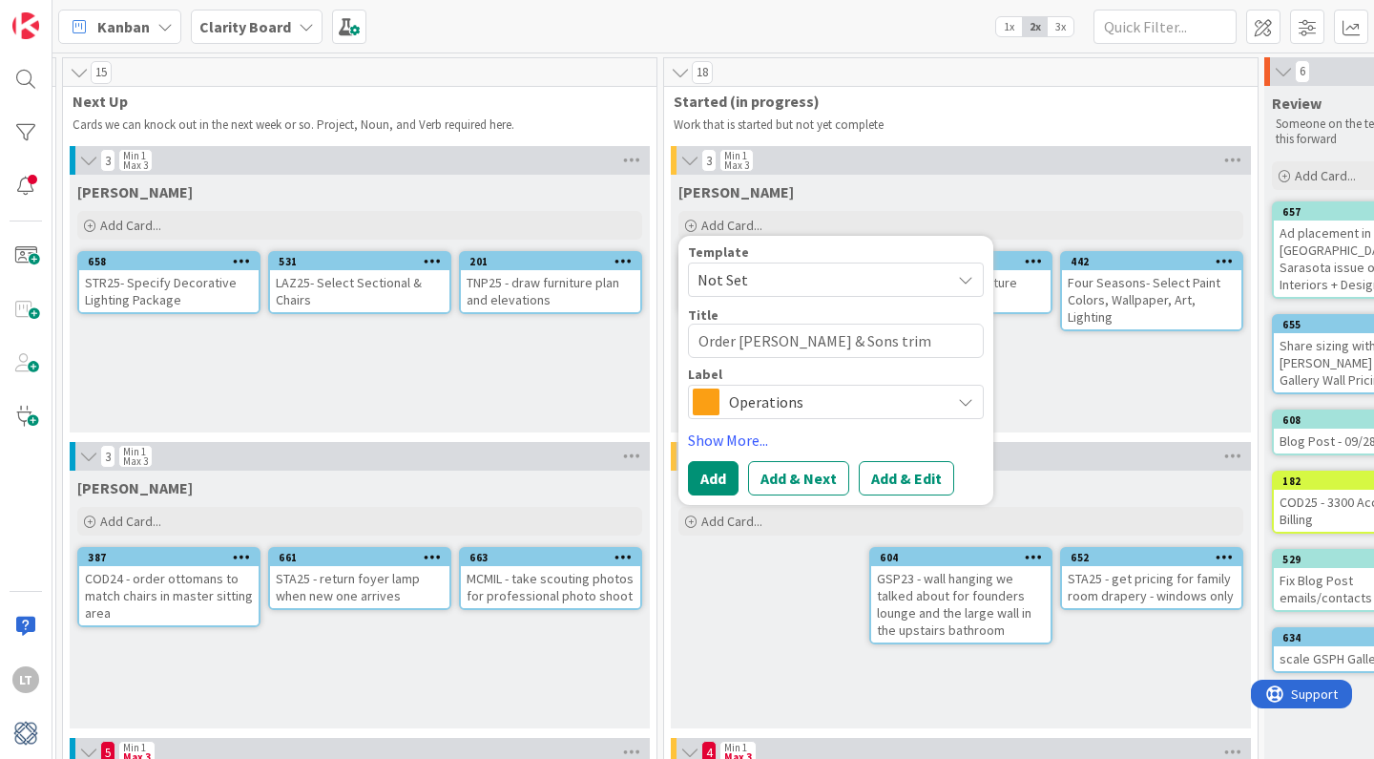
type textarea "Order [PERSON_NAME] & Sons trim samp"
type textarea "x"
type textarea "Order [PERSON_NAME] & Sons trim sampl"
type textarea "x"
type textarea "Order [PERSON_NAME] & Sons trim sample"
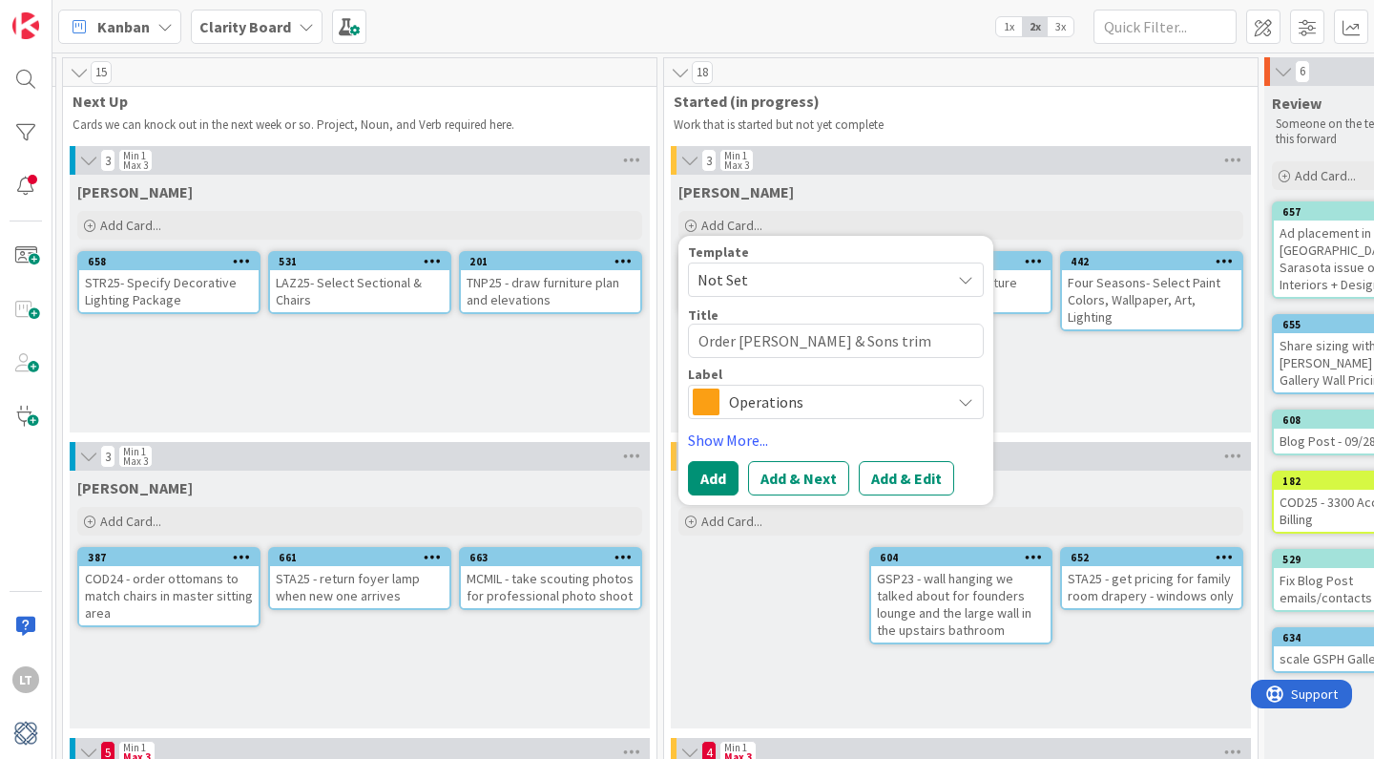
type textarea "x"
type textarea "Order [PERSON_NAME] & Sons trim samples"
type textarea "x"
type textarea "Order [PERSON_NAME] & Sons trim samples"
type textarea "x"
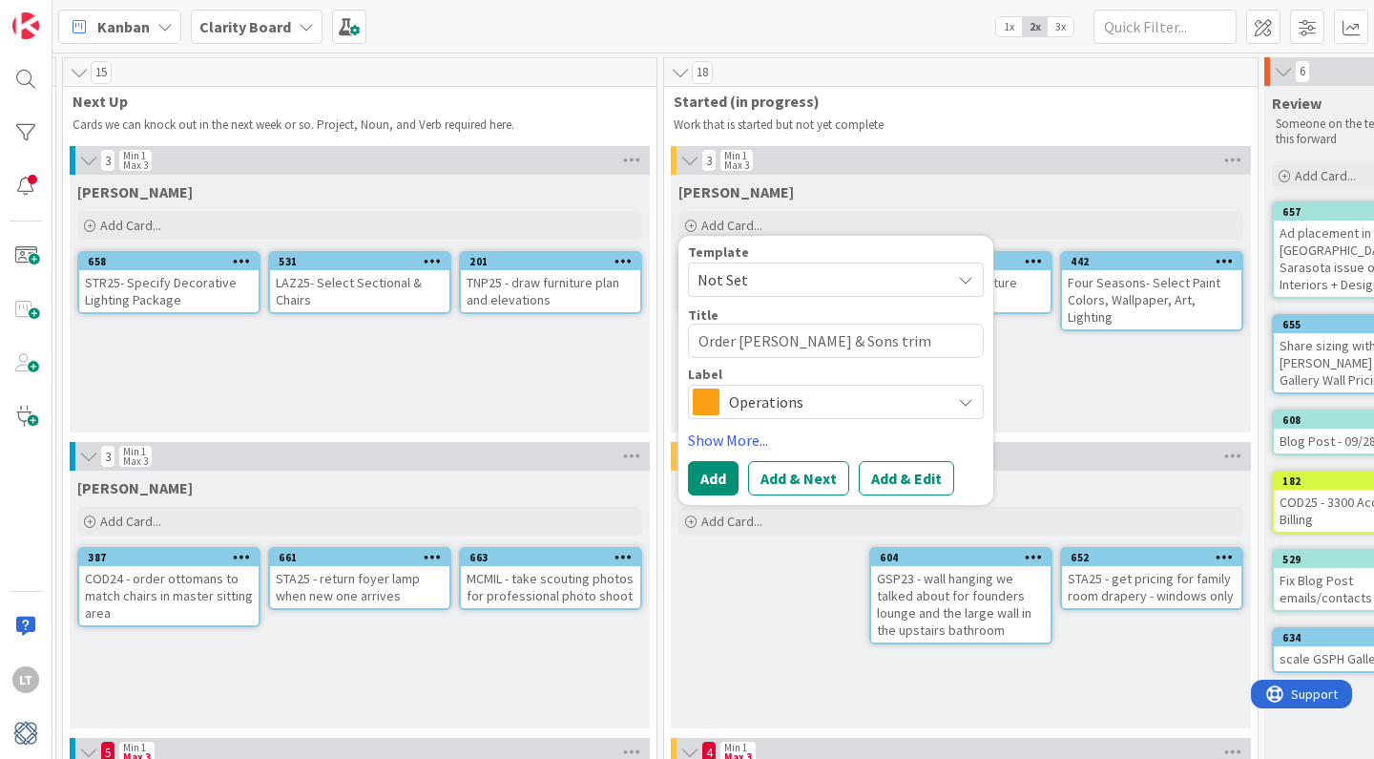
type textarea "Order [PERSON_NAME] & Sons trim samples L"
type textarea "x"
type textarea "Order [PERSON_NAME] & Sons trim samples LK"
type textarea "x"
type textarea "Order [PERSON_NAME] & Sons trim samples LKA"
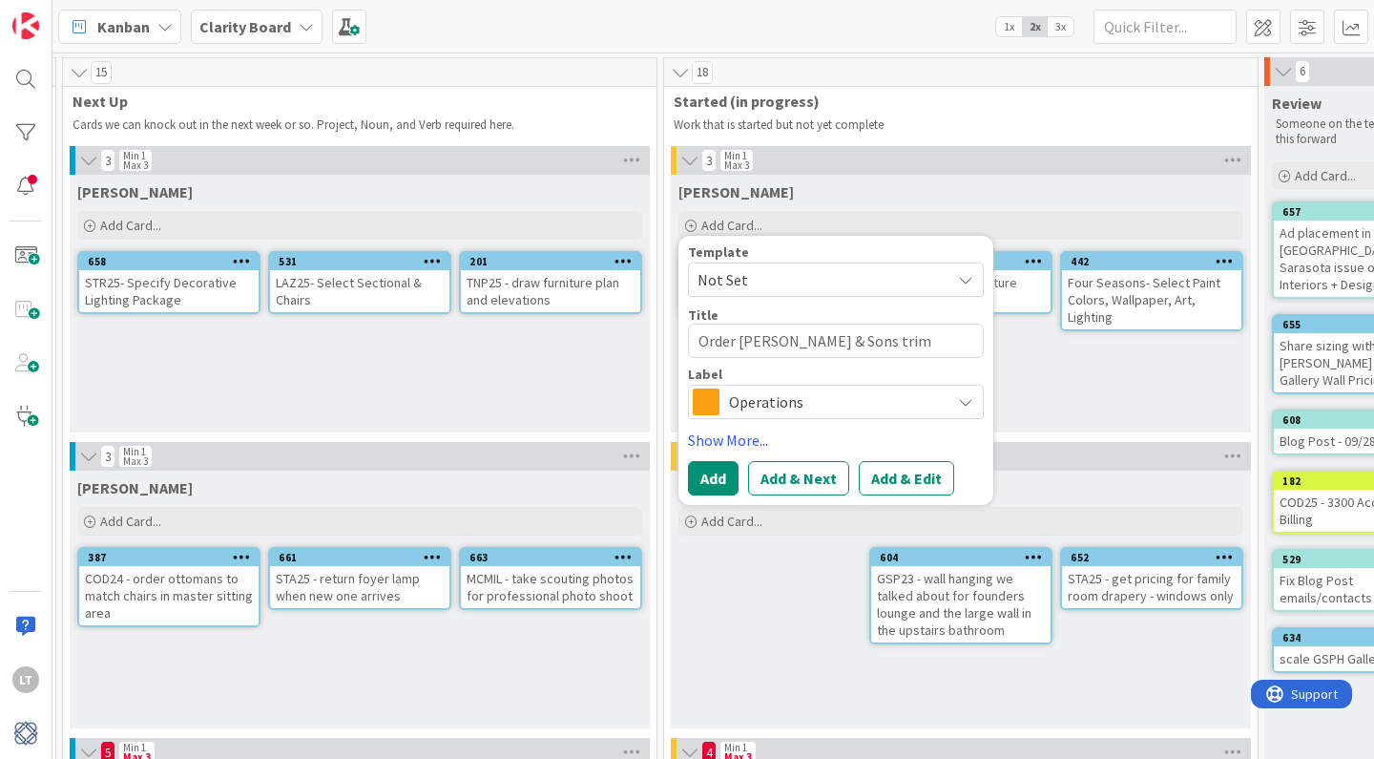
type textarea "x"
type textarea "Order [PERSON_NAME] & Sons trim samples LKA"
type textarea "x"
type textarea "Order [PERSON_NAME] & Sons trim samples LKA t"
type textarea "x"
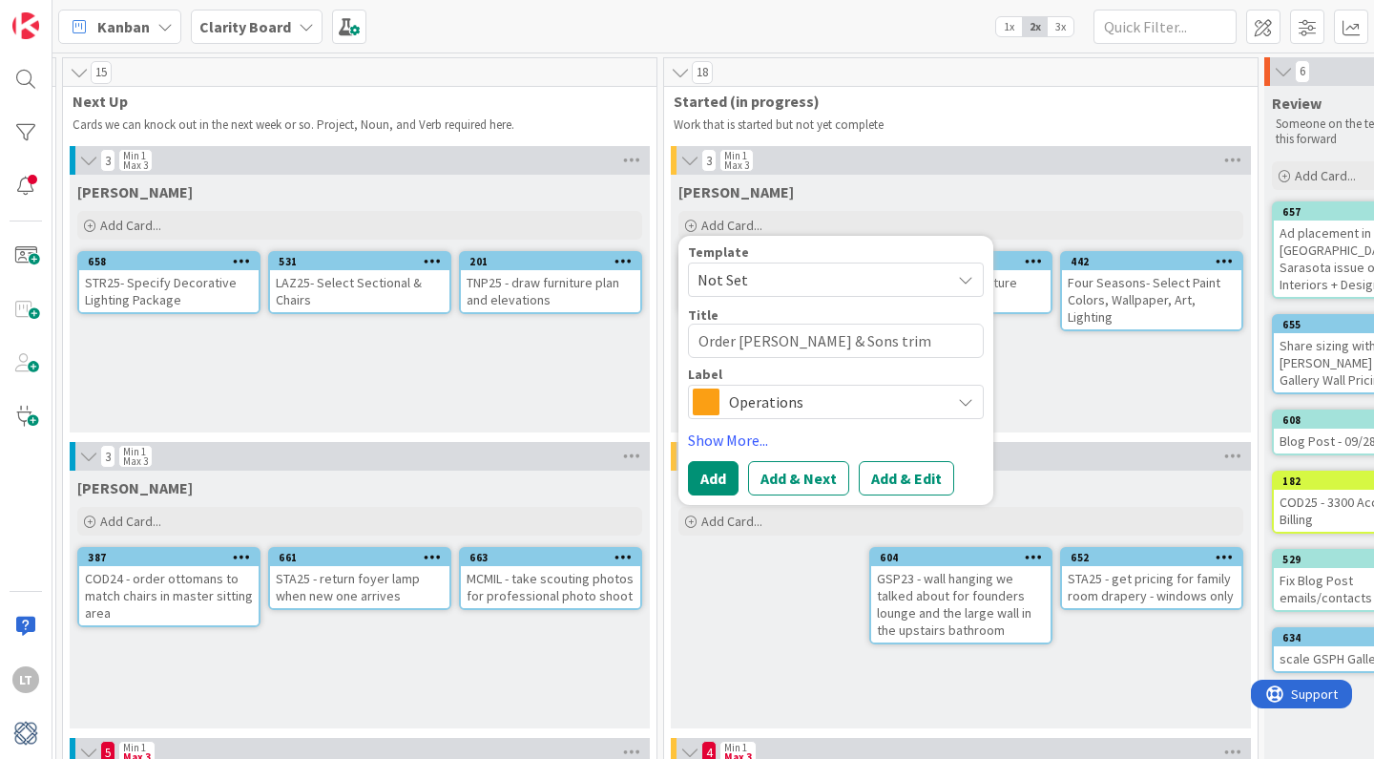
type textarea "Order [PERSON_NAME] & Sons trim samples LKA te"
type textarea "x"
type textarea "Order [PERSON_NAME] & Sons trim samples LKA tex"
type textarea "x"
type textarea "Order [PERSON_NAME] & Sons trim samples LKA text"
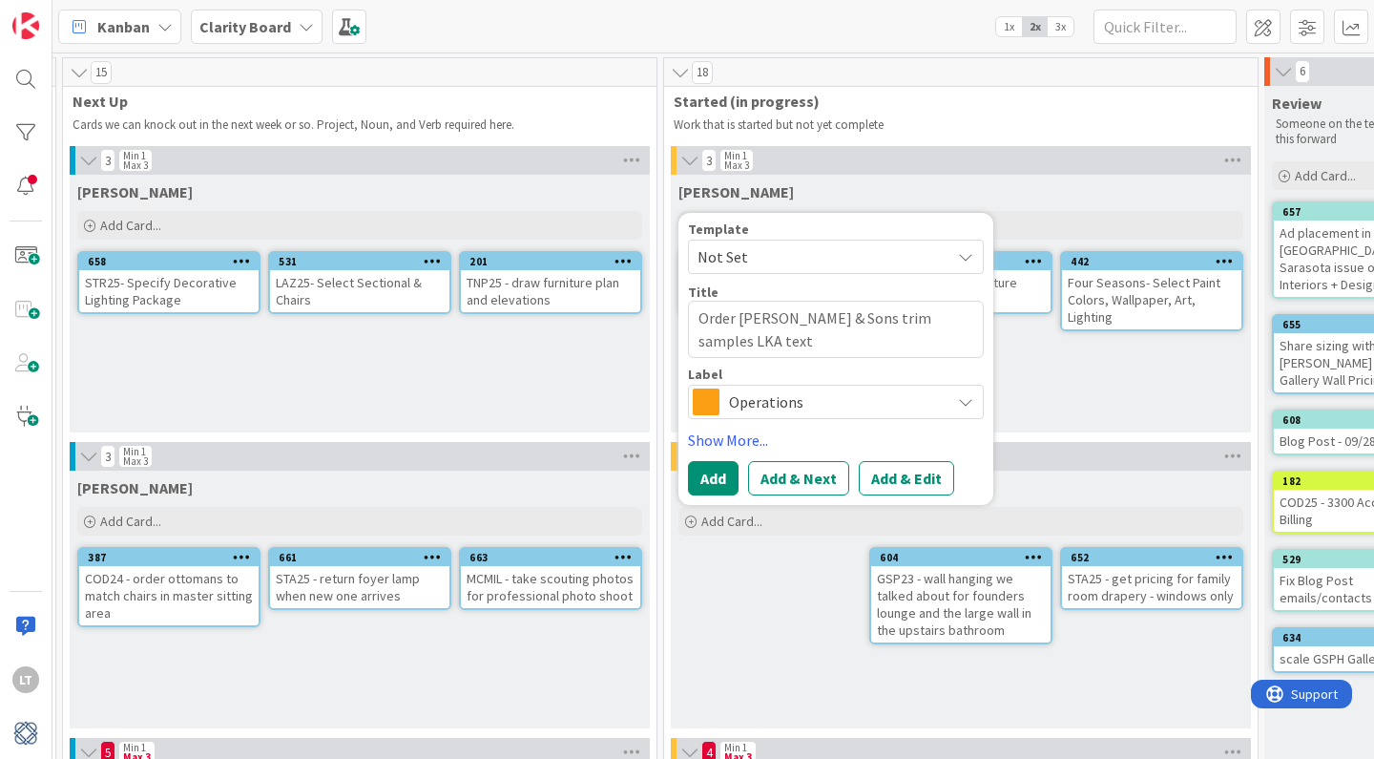
type textarea "x"
type textarea "Order [PERSON_NAME] & Sons trim samples LKA texte"
type textarea "x"
type textarea "Order [PERSON_NAME] & Sons trim samples LKA texted"
click at [952, 405] on div "Operations" at bounding box center [836, 402] width 296 height 34
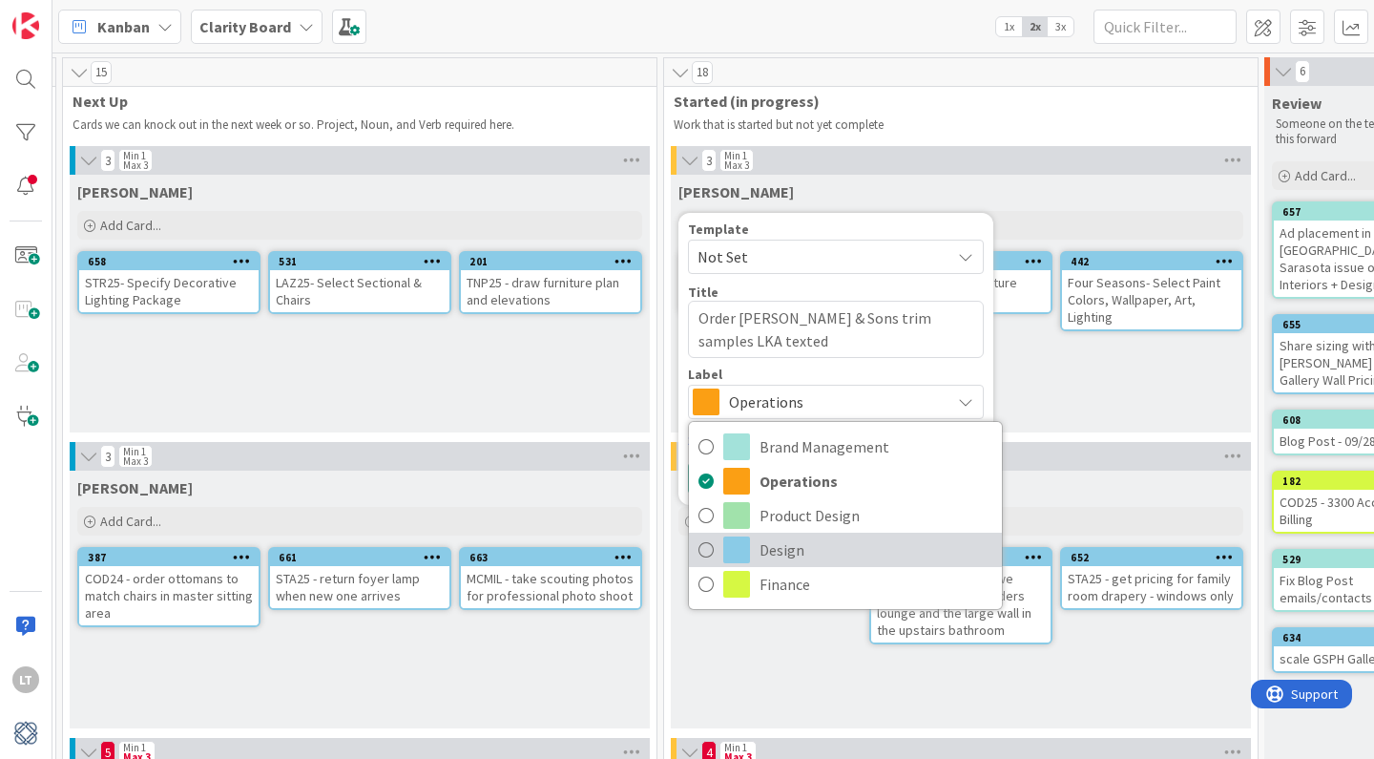
click at [786, 551] on span "Design" at bounding box center [876, 549] width 233 height 29
type textarea "x"
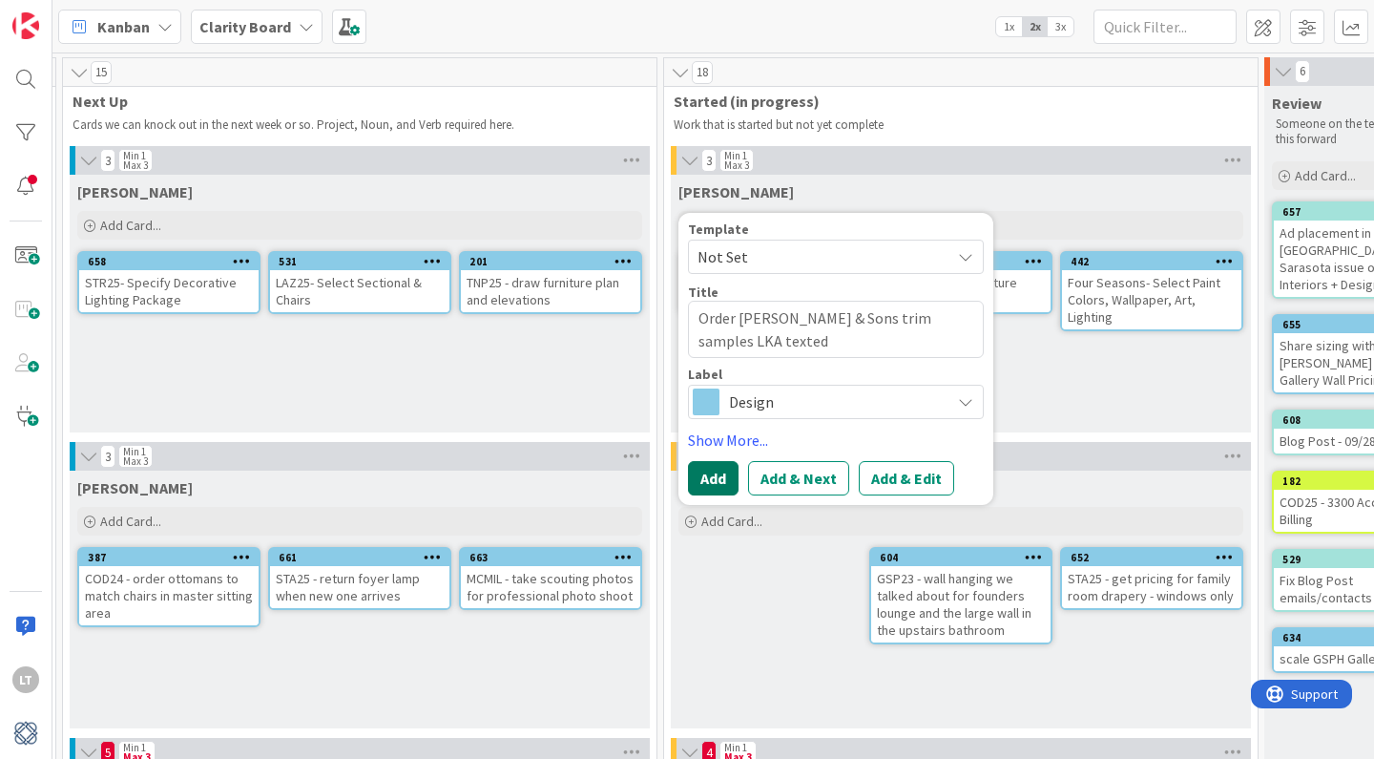
click at [714, 475] on button "Add" at bounding box center [713, 478] width 51 height 34
